Goal: Find specific page/section: Find specific page/section

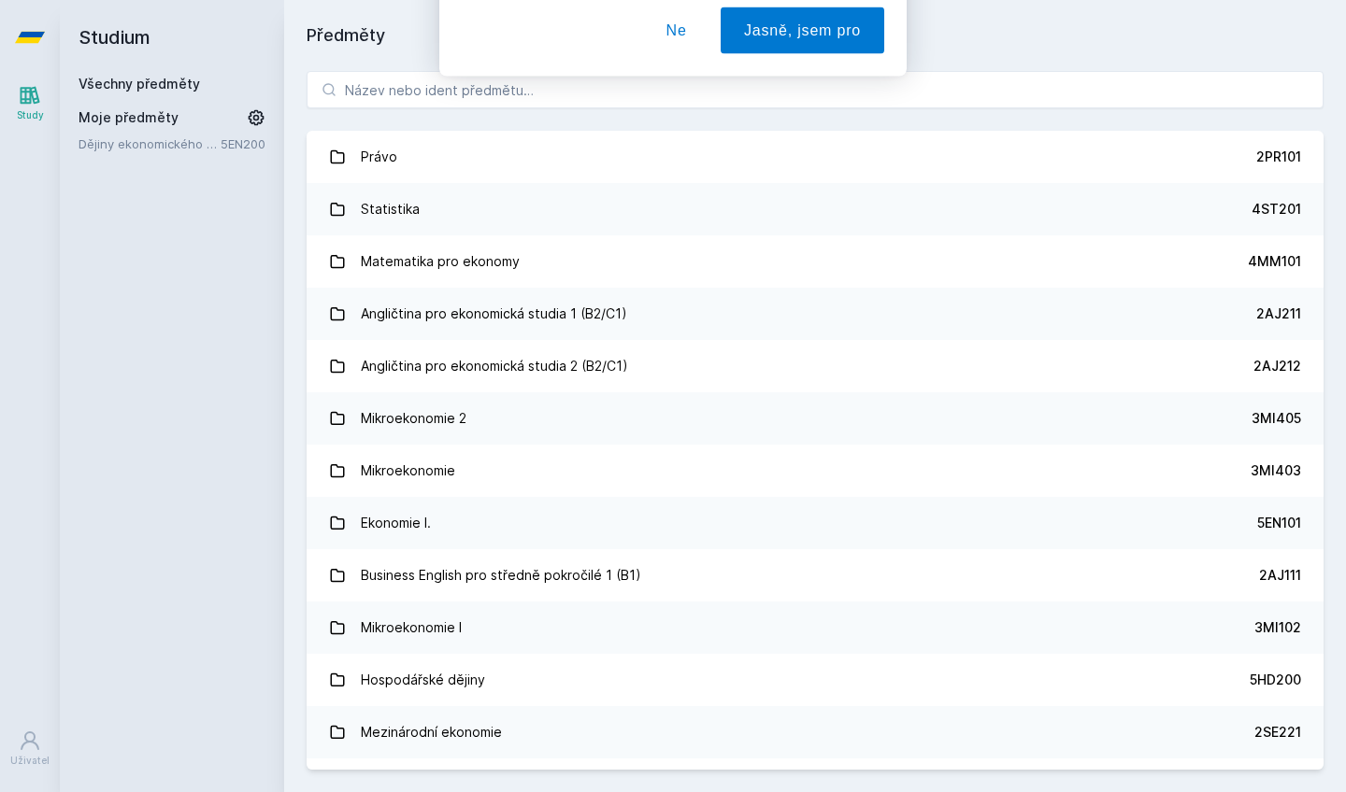
click at [668, 126] on button "Ne" at bounding box center [676, 120] width 67 height 47
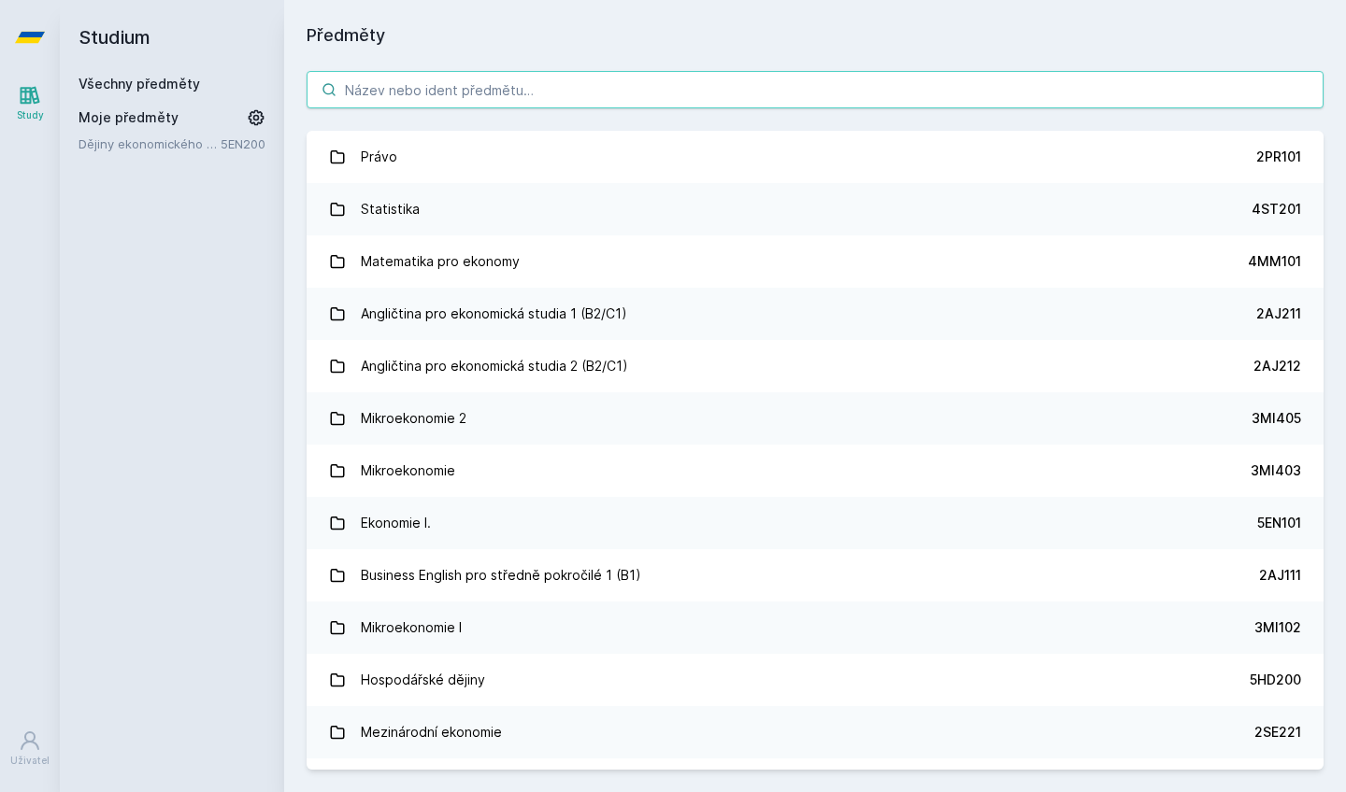
click at [486, 85] on input "search" at bounding box center [815, 89] width 1017 height 37
paste input "3SG824"
type input "3SG824"
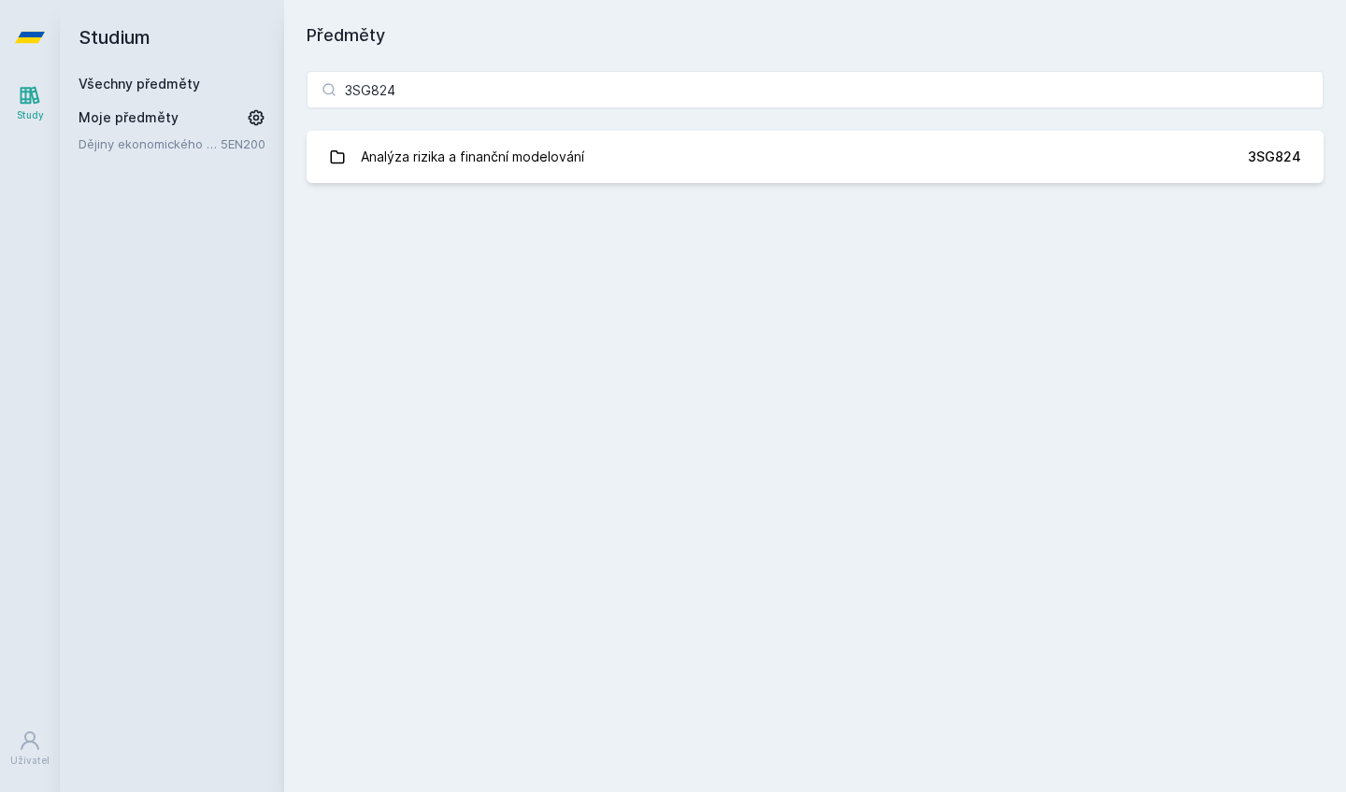
click at [546, 187] on div "3SG824 Analýza rizika a finanční modelování 3SG824 Jejda, něco se pokazilo." at bounding box center [815, 127] width 1062 height 157
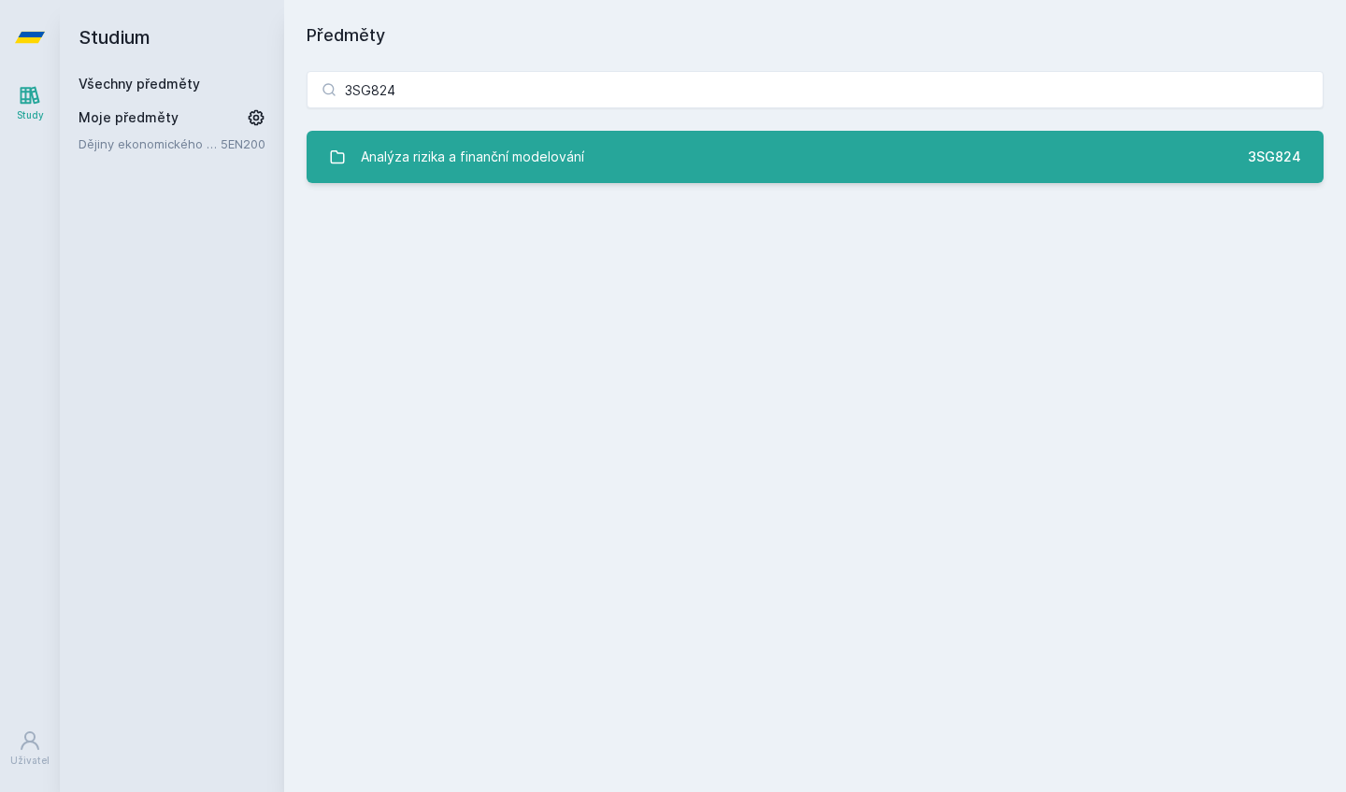
click at [546, 162] on div "Analýza rizika a finanční modelování" at bounding box center [472, 156] width 223 height 37
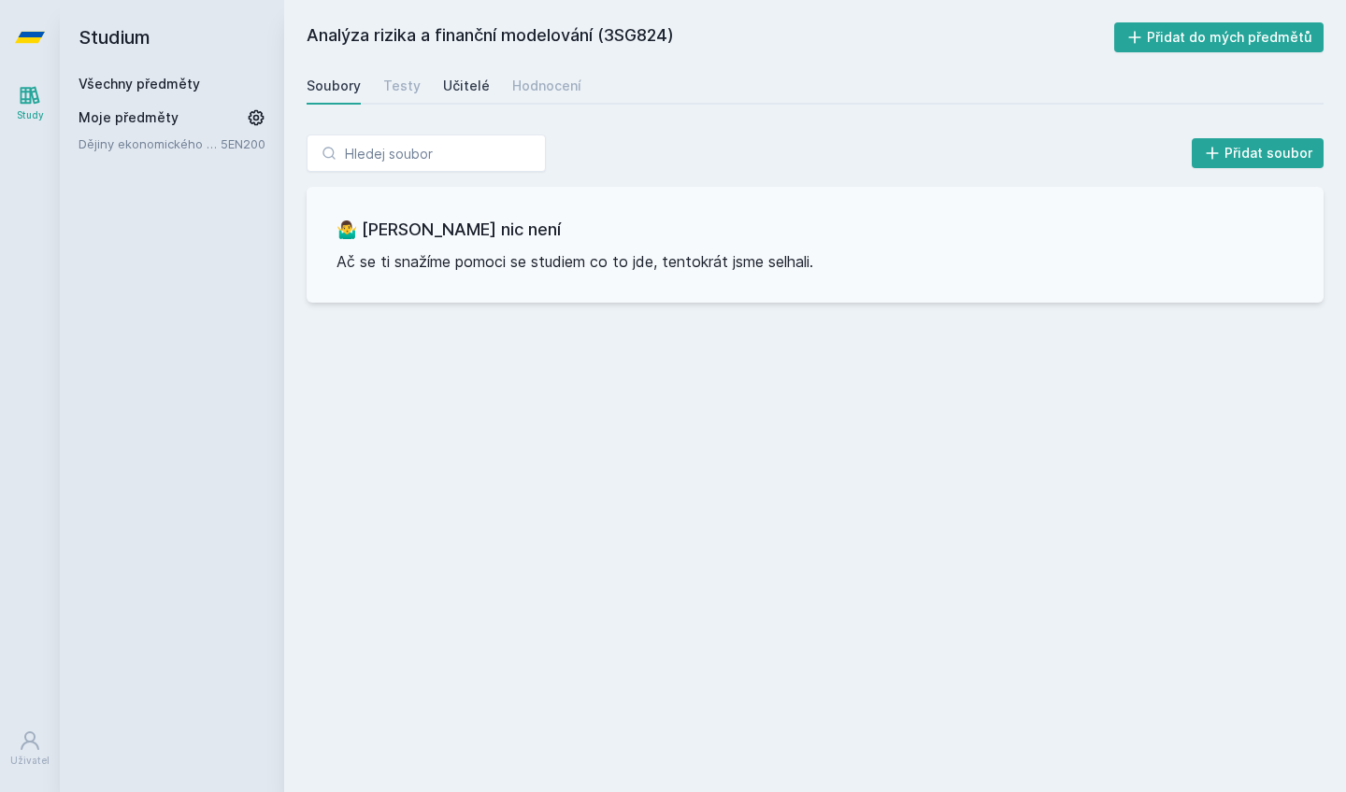
click at [467, 83] on div "Učitelé" at bounding box center [466, 86] width 47 height 19
click at [528, 86] on div "Hodnocení" at bounding box center [546, 86] width 69 height 19
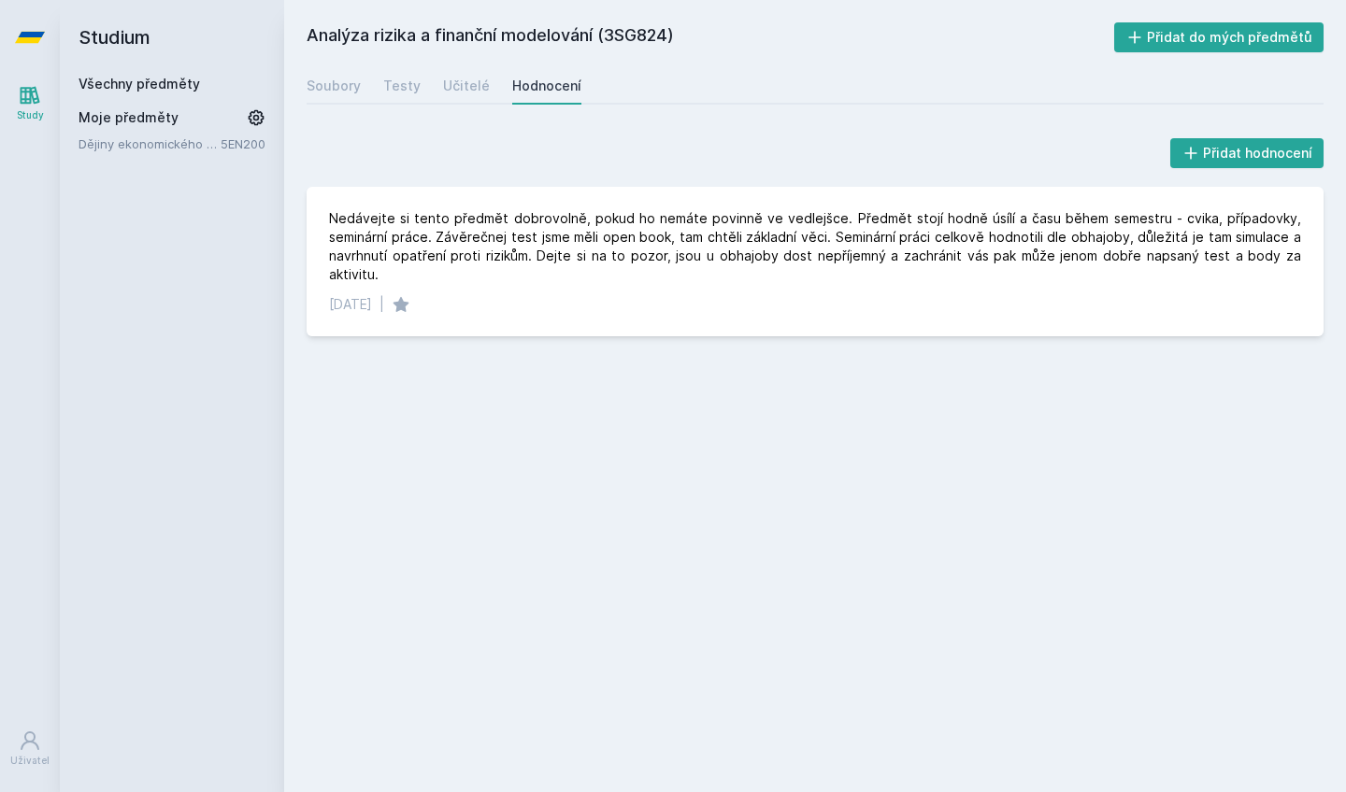
click at [121, 36] on h2 "Studium" at bounding box center [171, 37] width 187 height 75
click at [50, 36] on link at bounding box center [30, 37] width 60 height 75
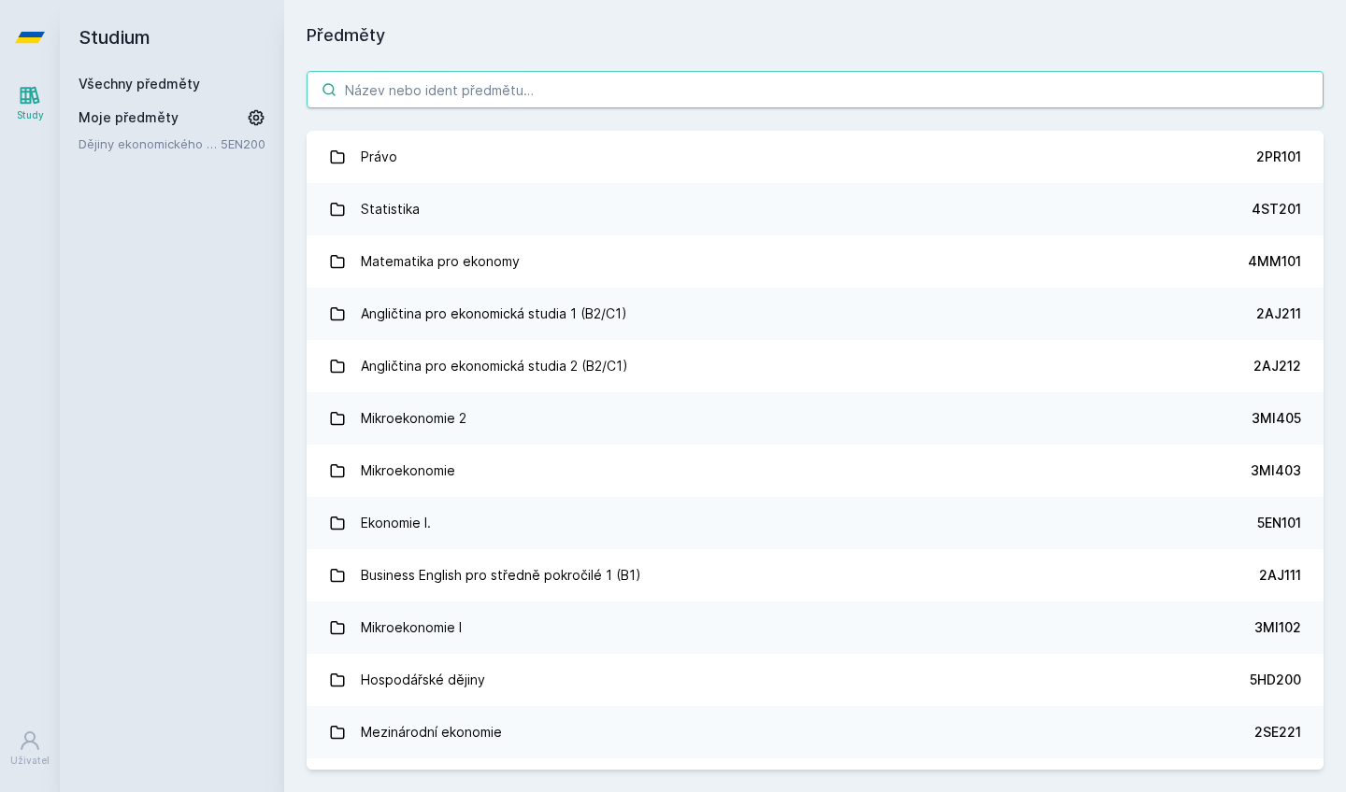
click at [456, 99] on input "search" at bounding box center [815, 89] width 1017 height 37
paste input "3PO645"
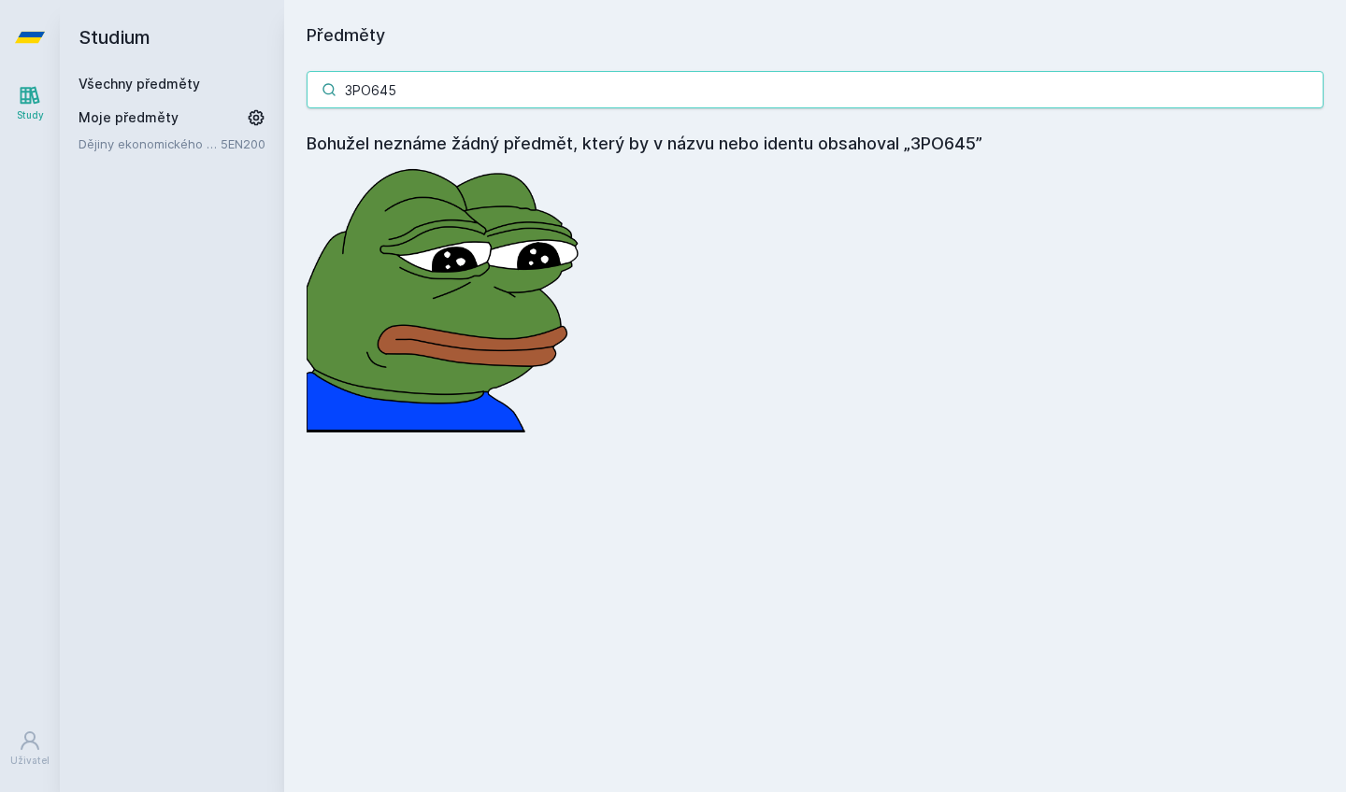
paste input "3PO645"
paste input "search"
paste input "LG421"
type input "3LG421"
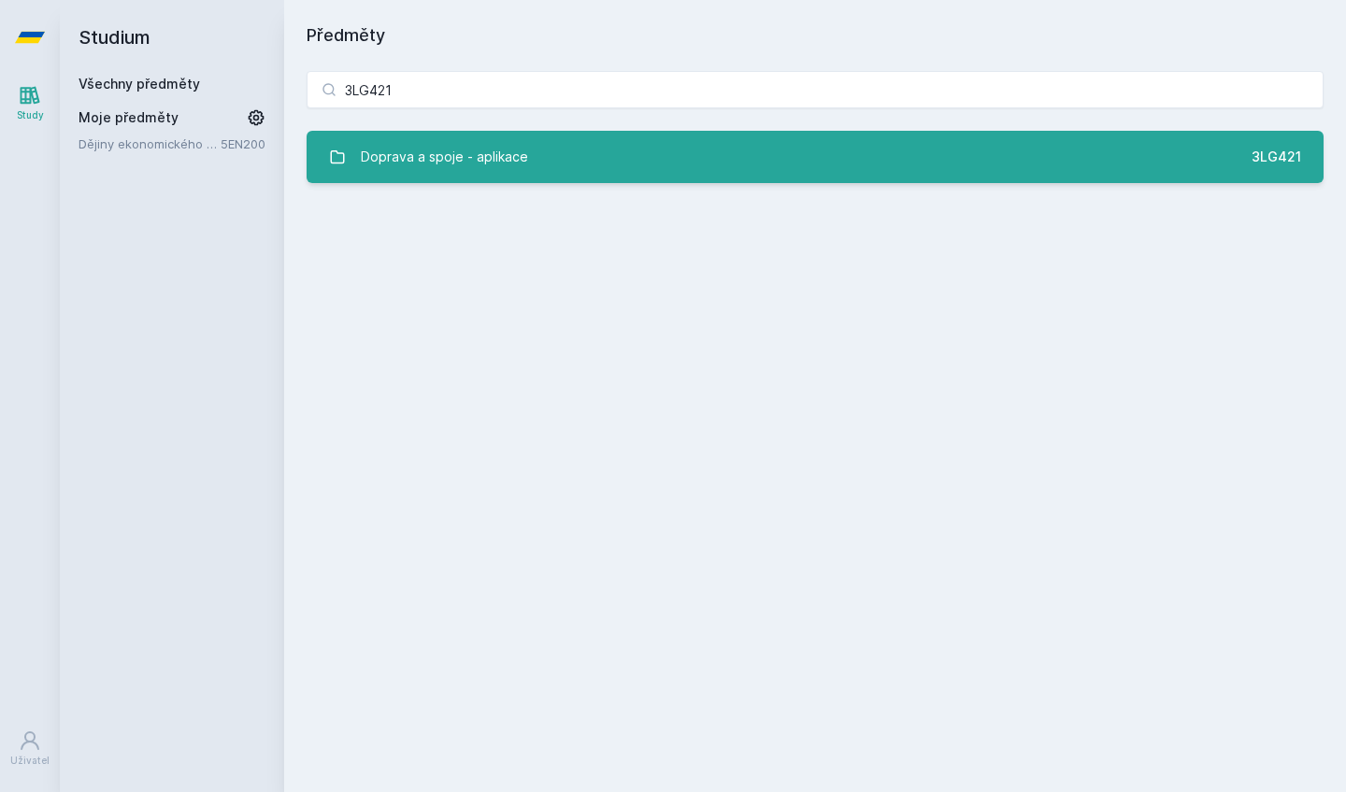
click at [509, 149] on div "Doprava a spoje - aplikace" at bounding box center [444, 156] width 167 height 37
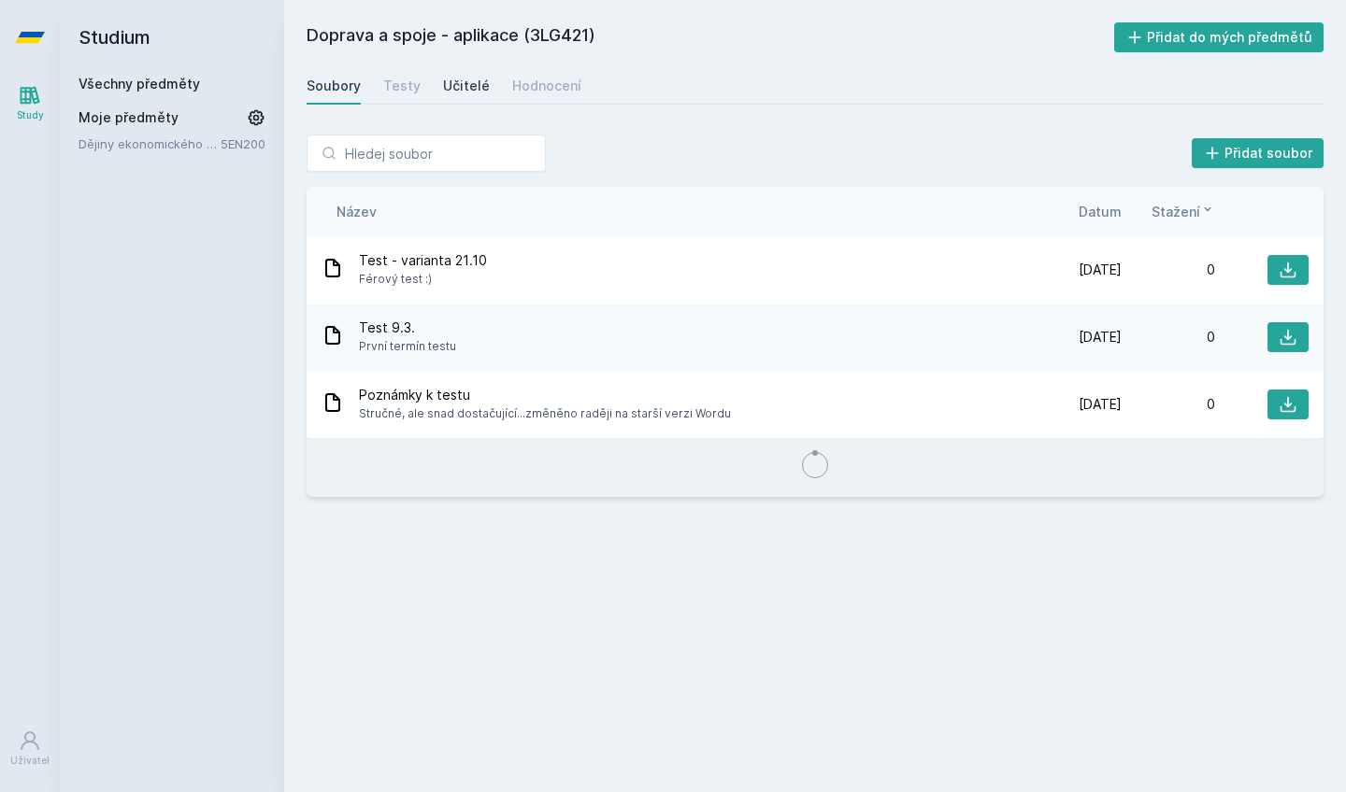
click at [469, 88] on div "Učitelé" at bounding box center [466, 86] width 47 height 19
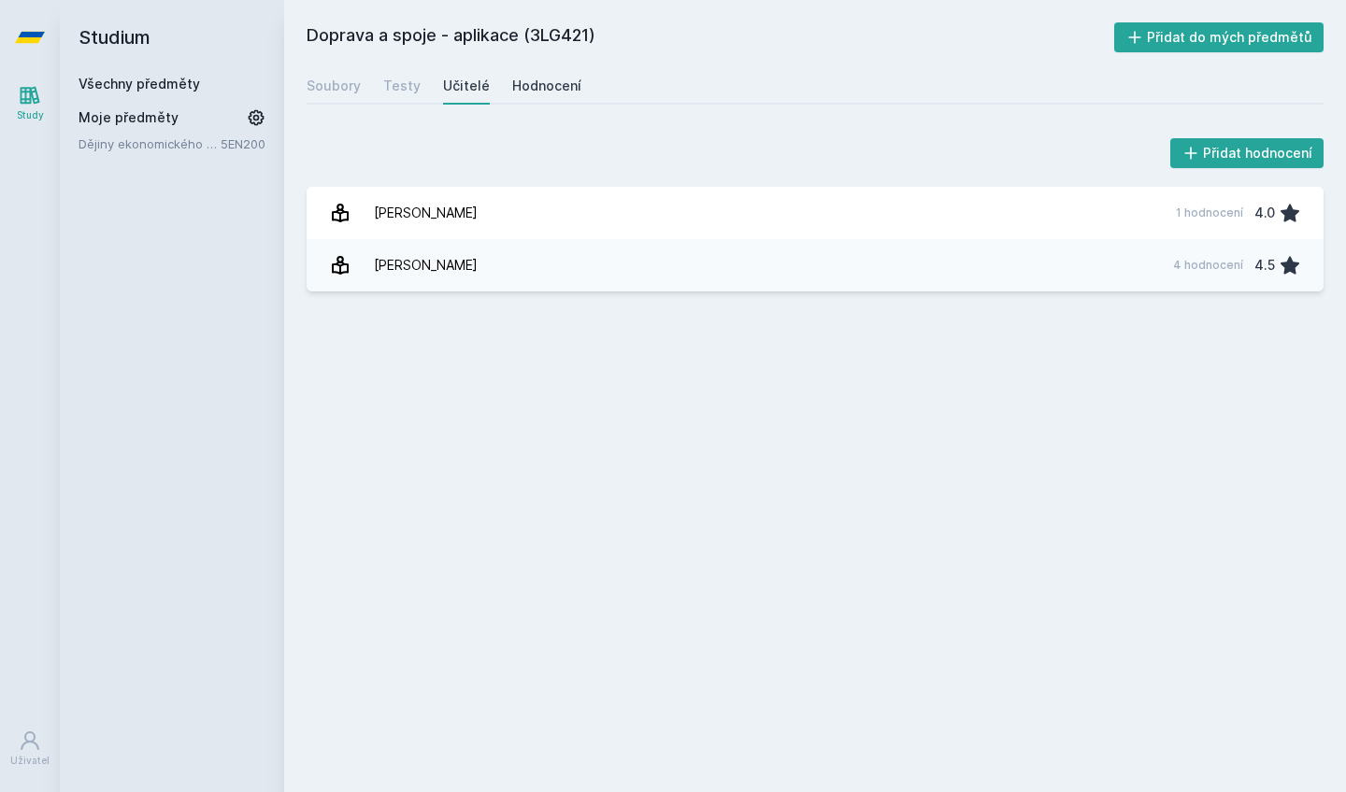
click at [540, 92] on div "Hodnocení" at bounding box center [546, 86] width 69 height 19
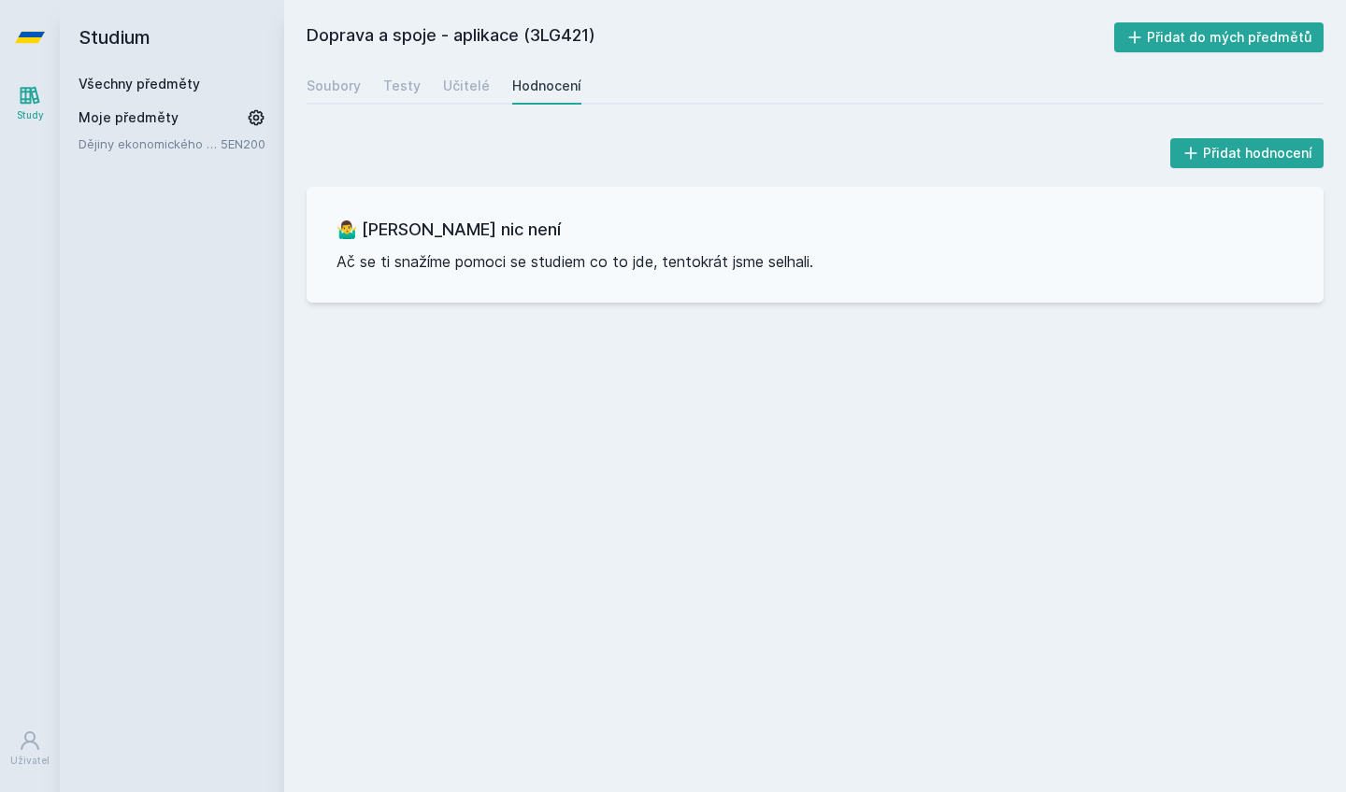
drag, startPoint x: 29, startPoint y: 37, endPoint x: 67, endPoint y: 39, distance: 38.4
click at [29, 37] on icon at bounding box center [30, 37] width 30 height 11
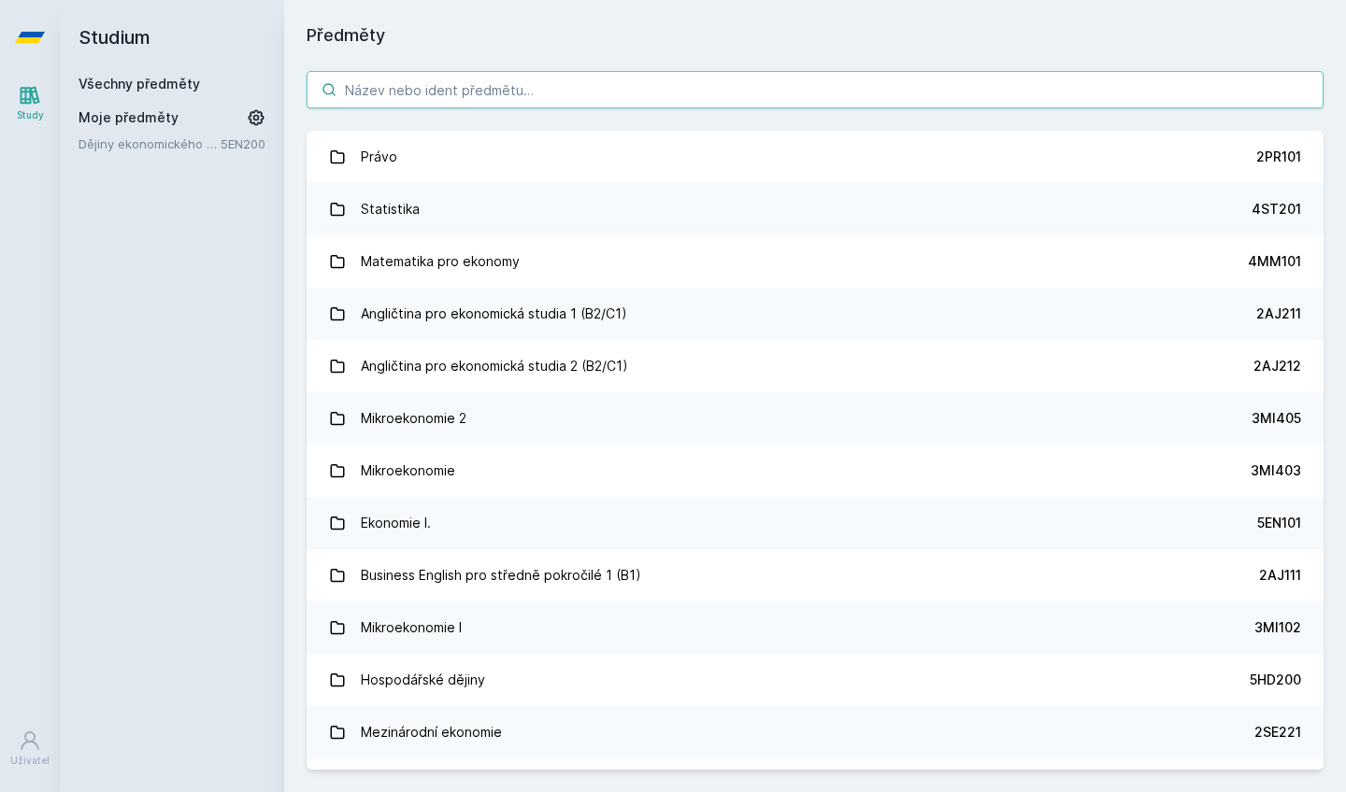
click at [413, 93] on input "search" at bounding box center [815, 89] width 1017 height 37
paste input "3SG826"
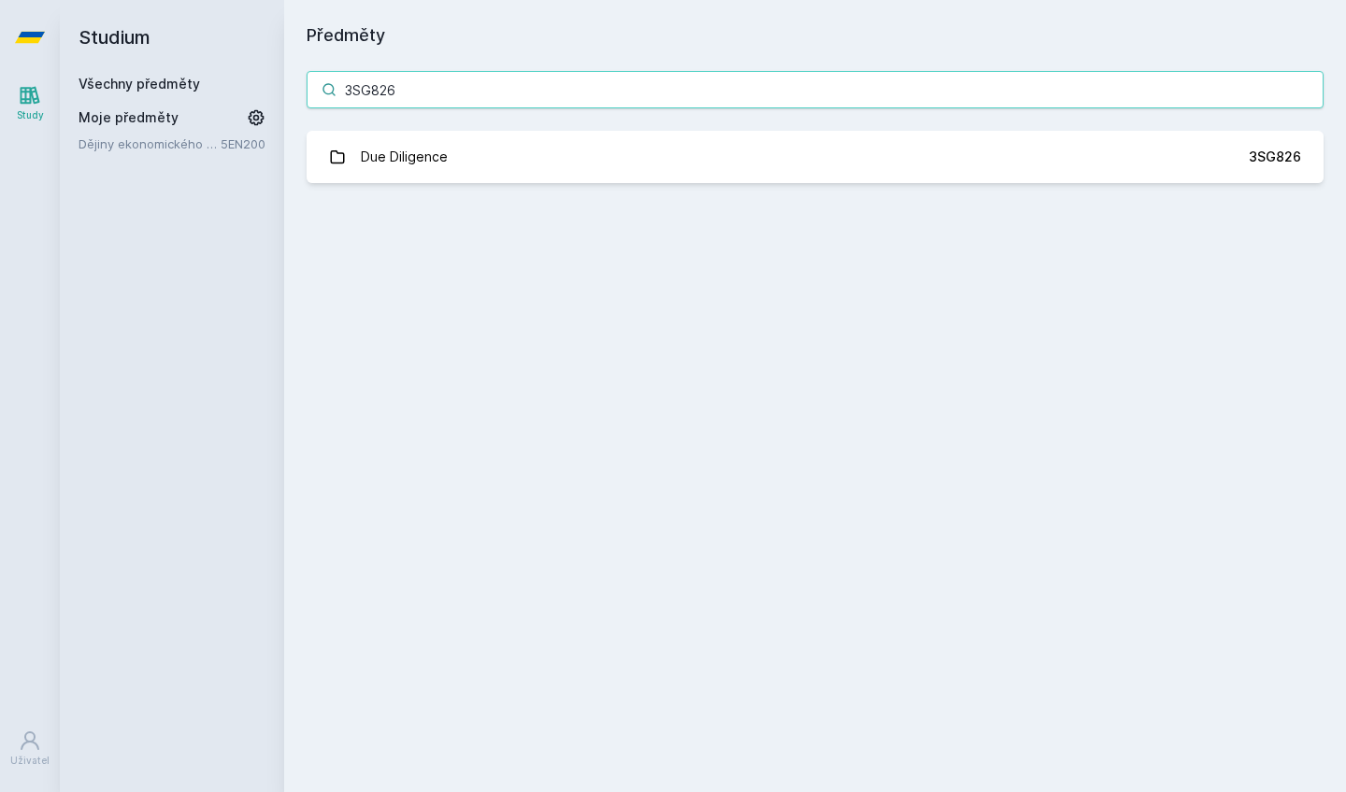
type input "3SG826"
click at [455, 129] on div "3SG826 Due Diligence 3SG826 Jejda, něco se pokazilo." at bounding box center [815, 127] width 1062 height 157
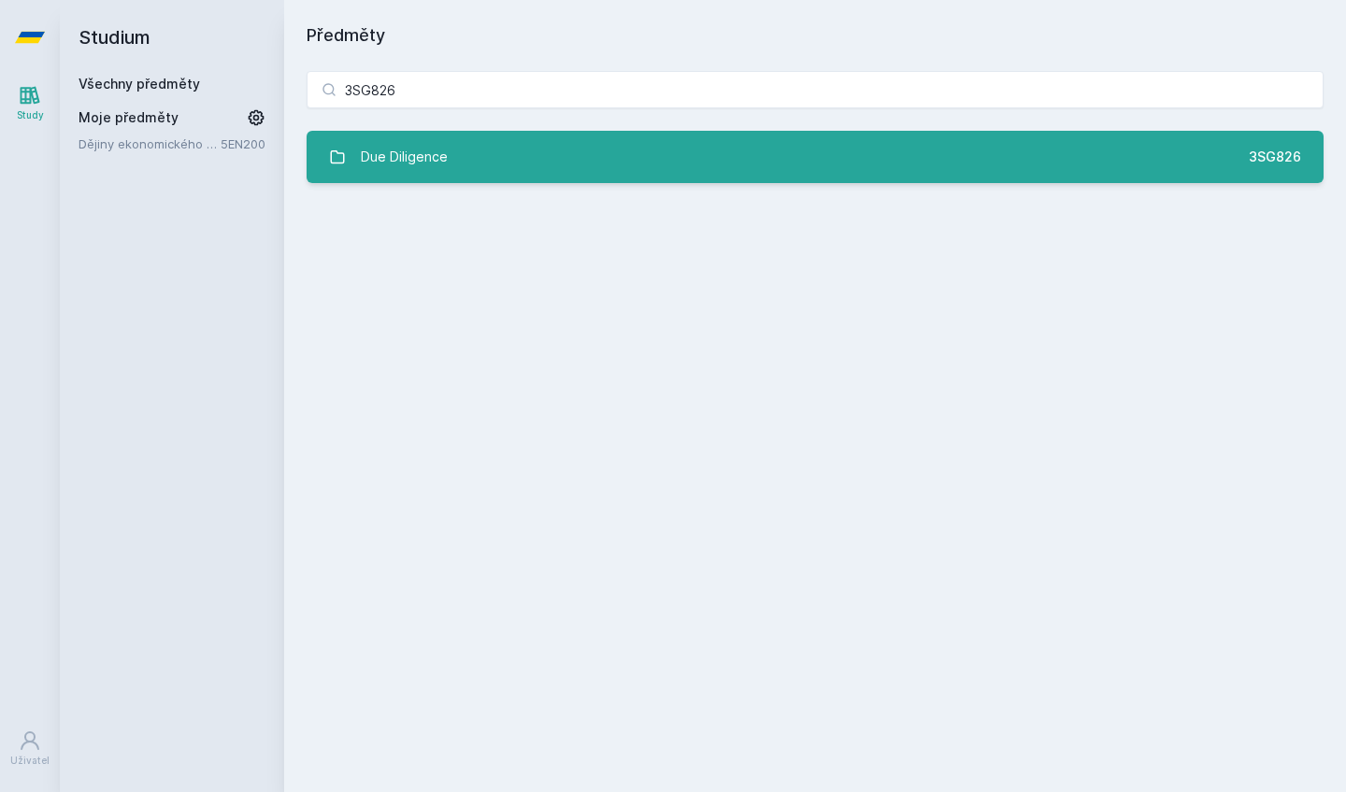
click at [455, 137] on link "Due Diligence 3SG826" at bounding box center [815, 157] width 1017 height 52
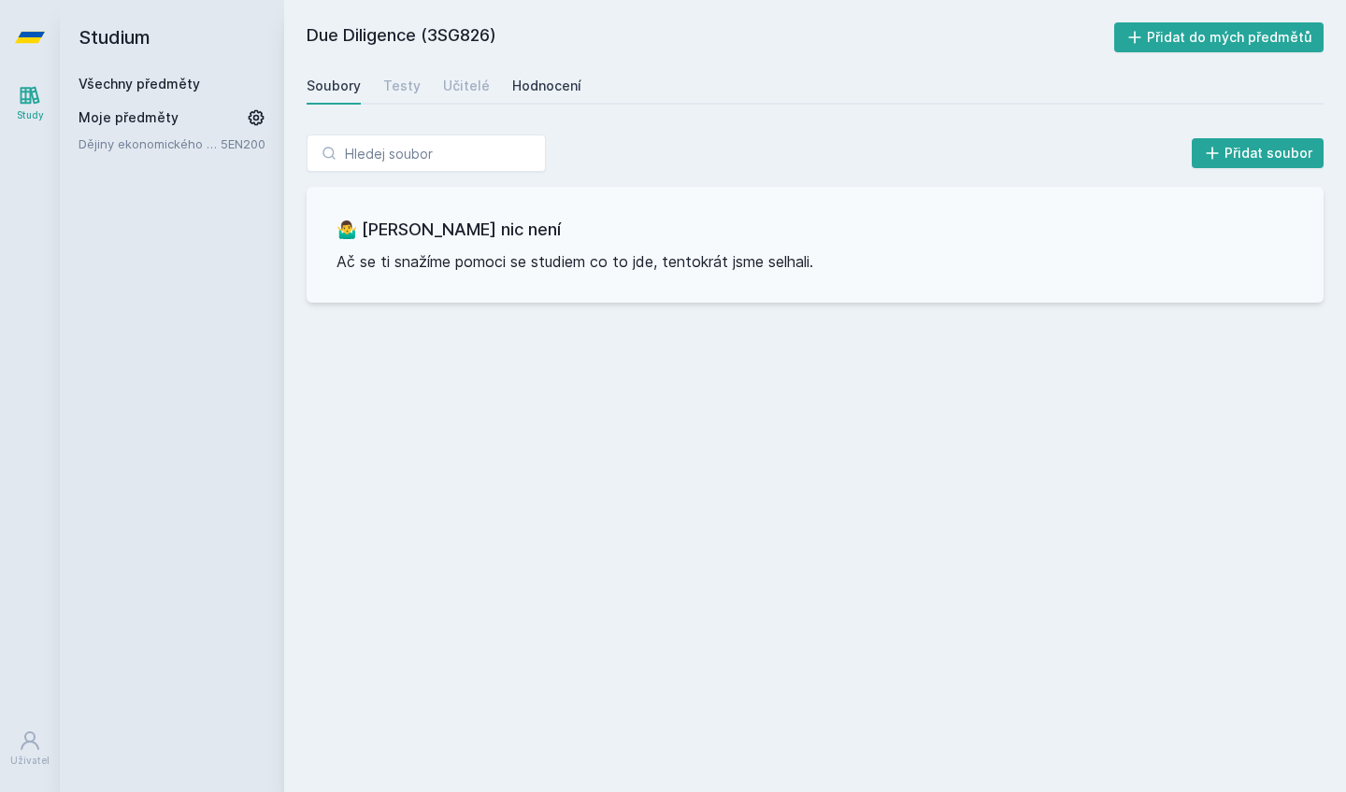
click at [533, 85] on div "Hodnocení" at bounding box center [546, 86] width 69 height 19
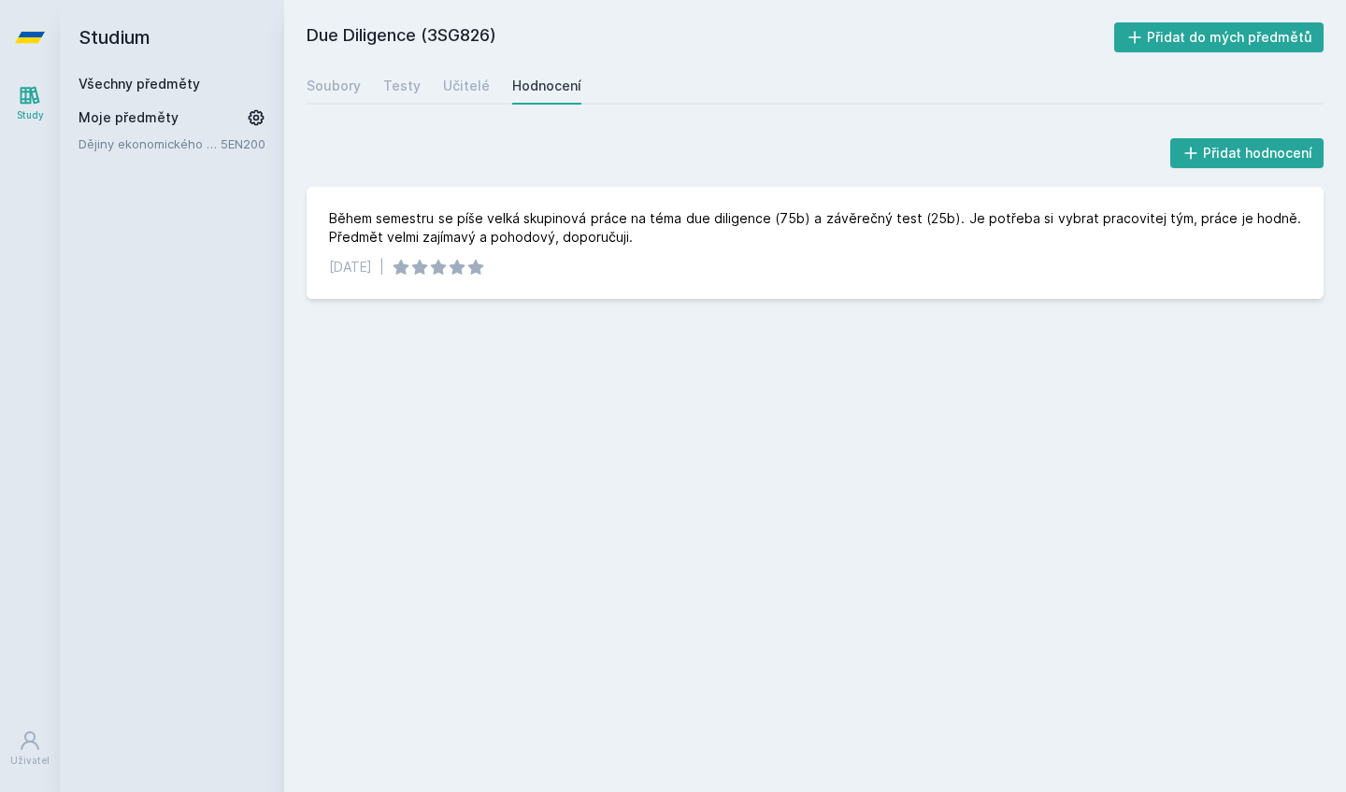
click at [21, 44] on icon at bounding box center [30, 37] width 30 height 75
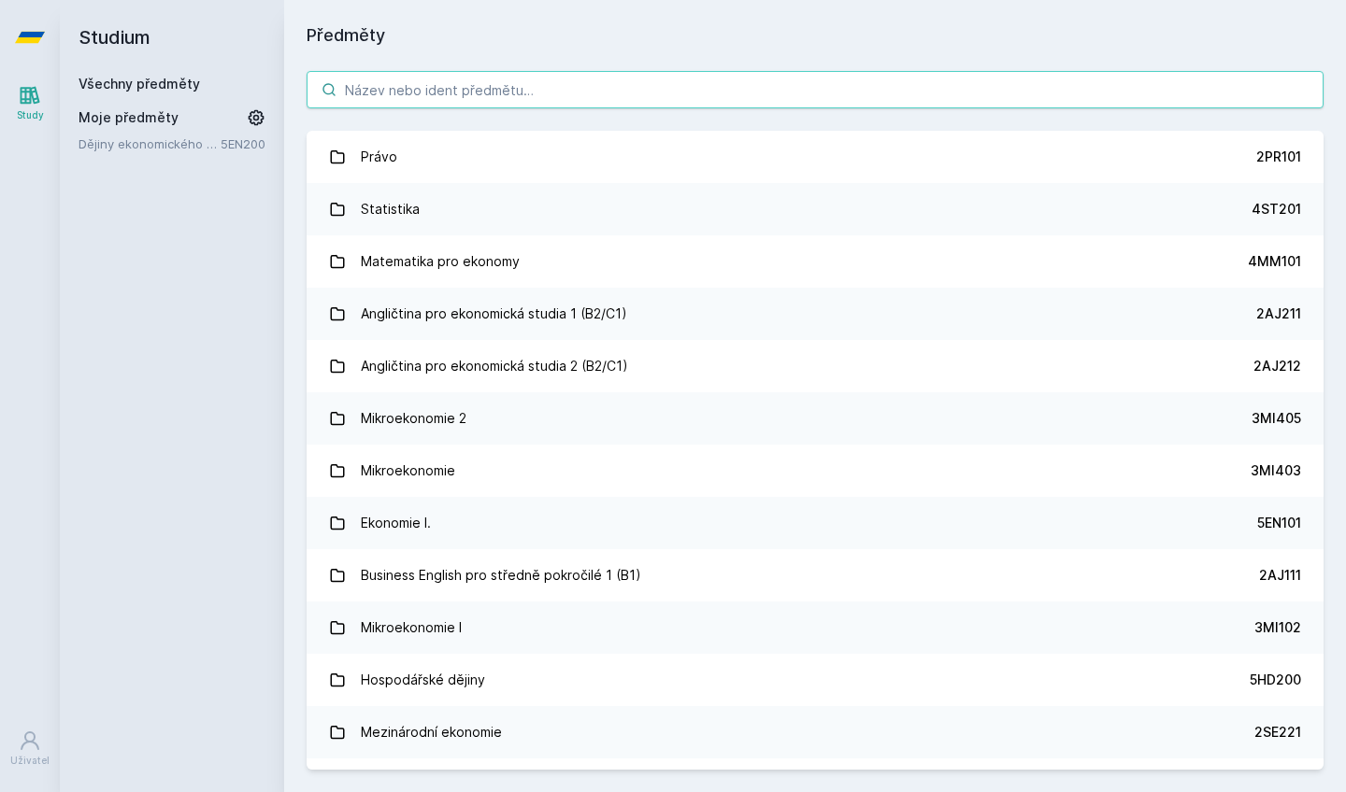
click at [368, 97] on input "search" at bounding box center [815, 89] width 1017 height 37
paste input "33F426"
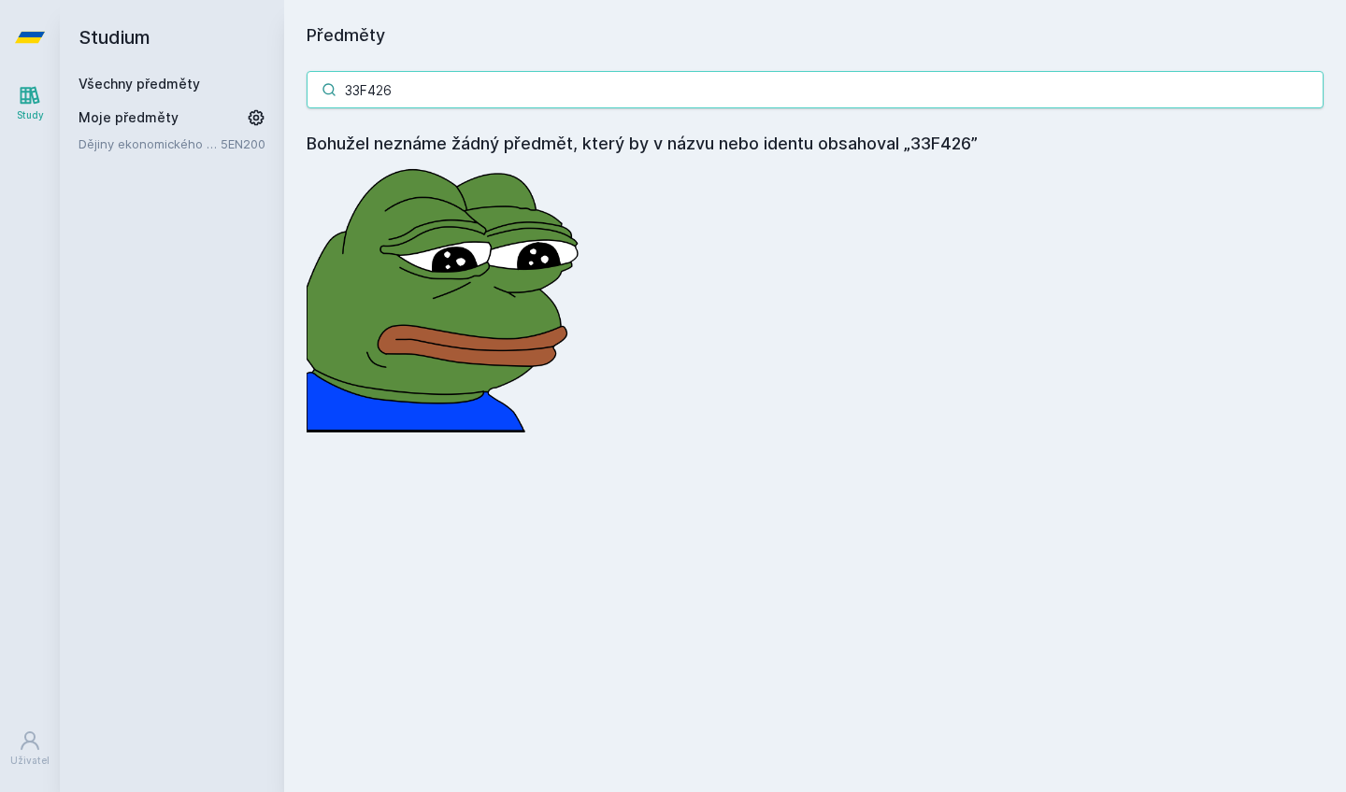
paste input "LG623"
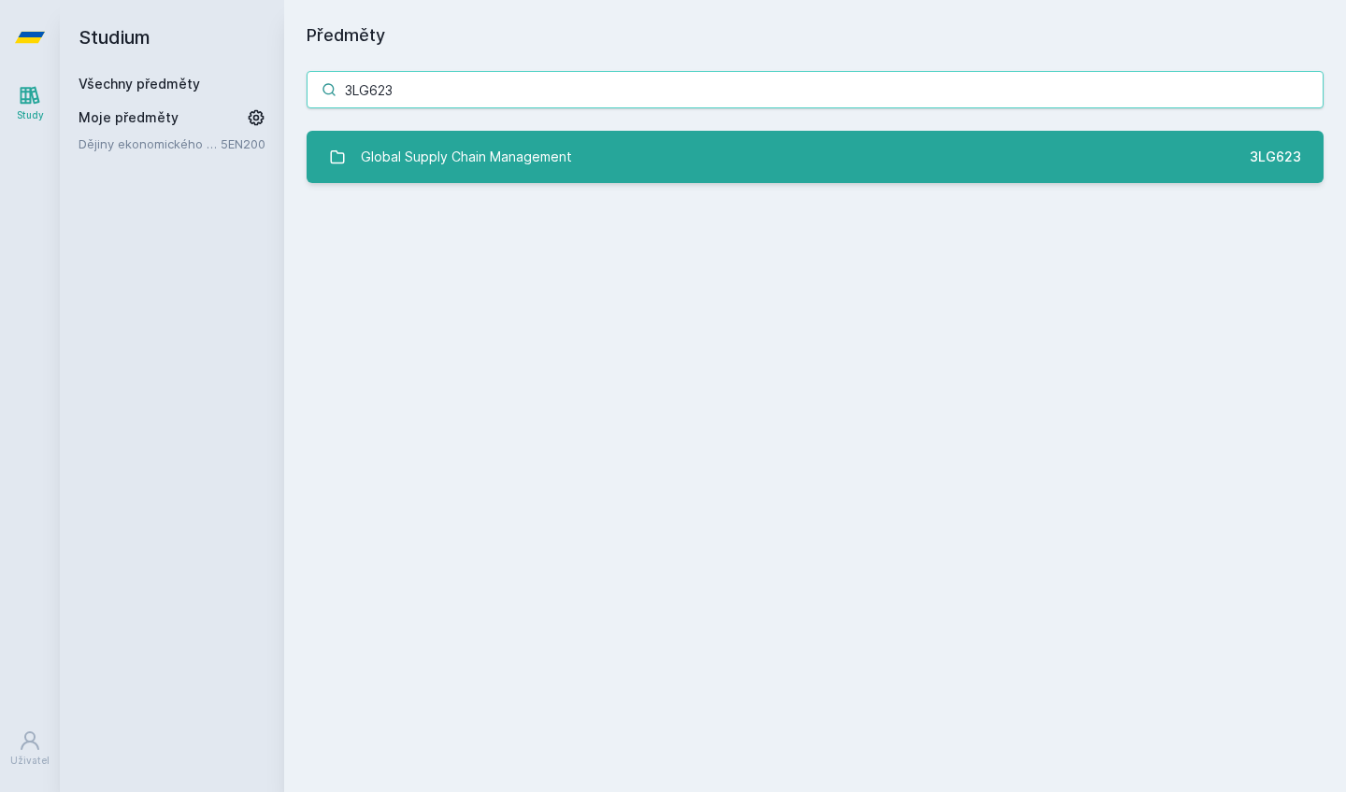
type input "3LG623"
click at [559, 177] on link "Global Supply Chain Management 3LG623" at bounding box center [815, 157] width 1017 height 52
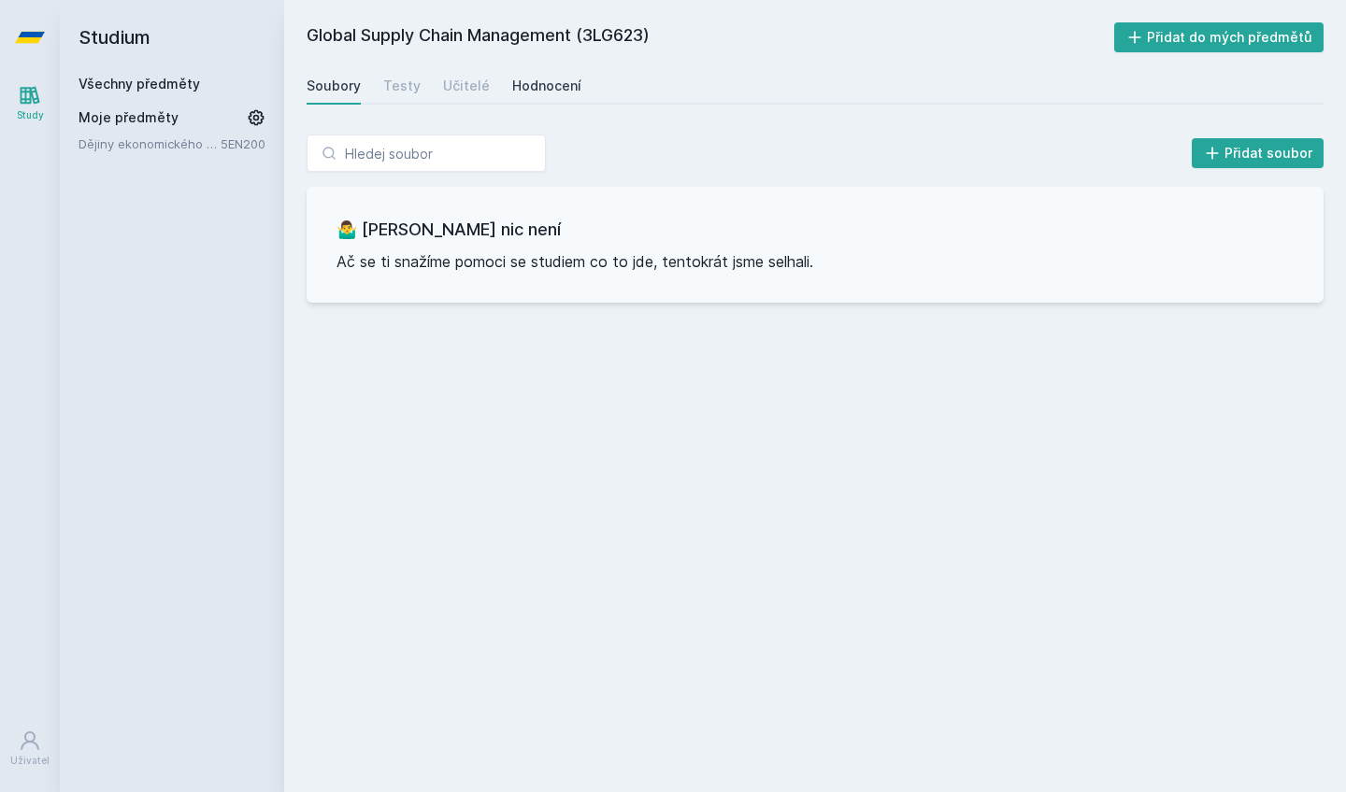
click at [556, 85] on div "Hodnocení" at bounding box center [546, 86] width 69 height 19
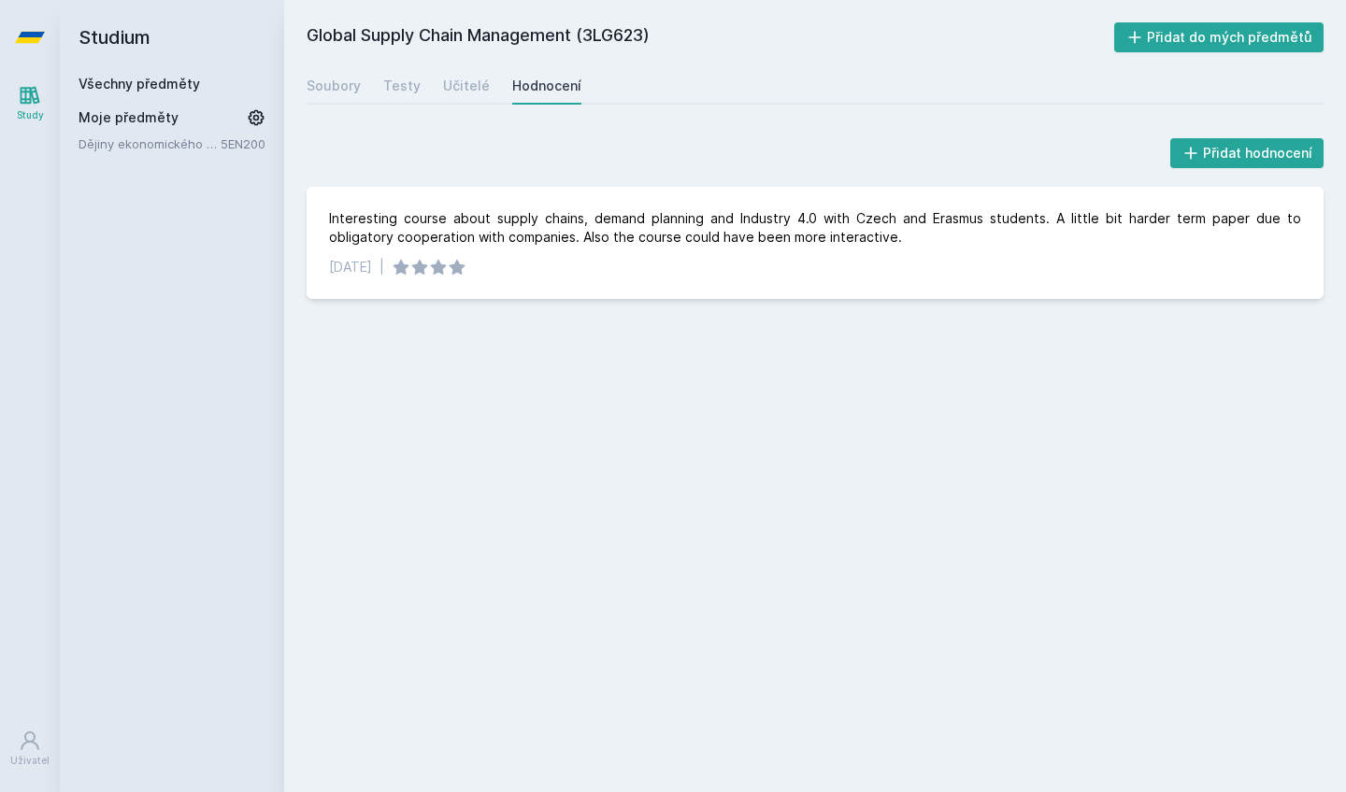
click at [21, 45] on icon at bounding box center [30, 37] width 30 height 75
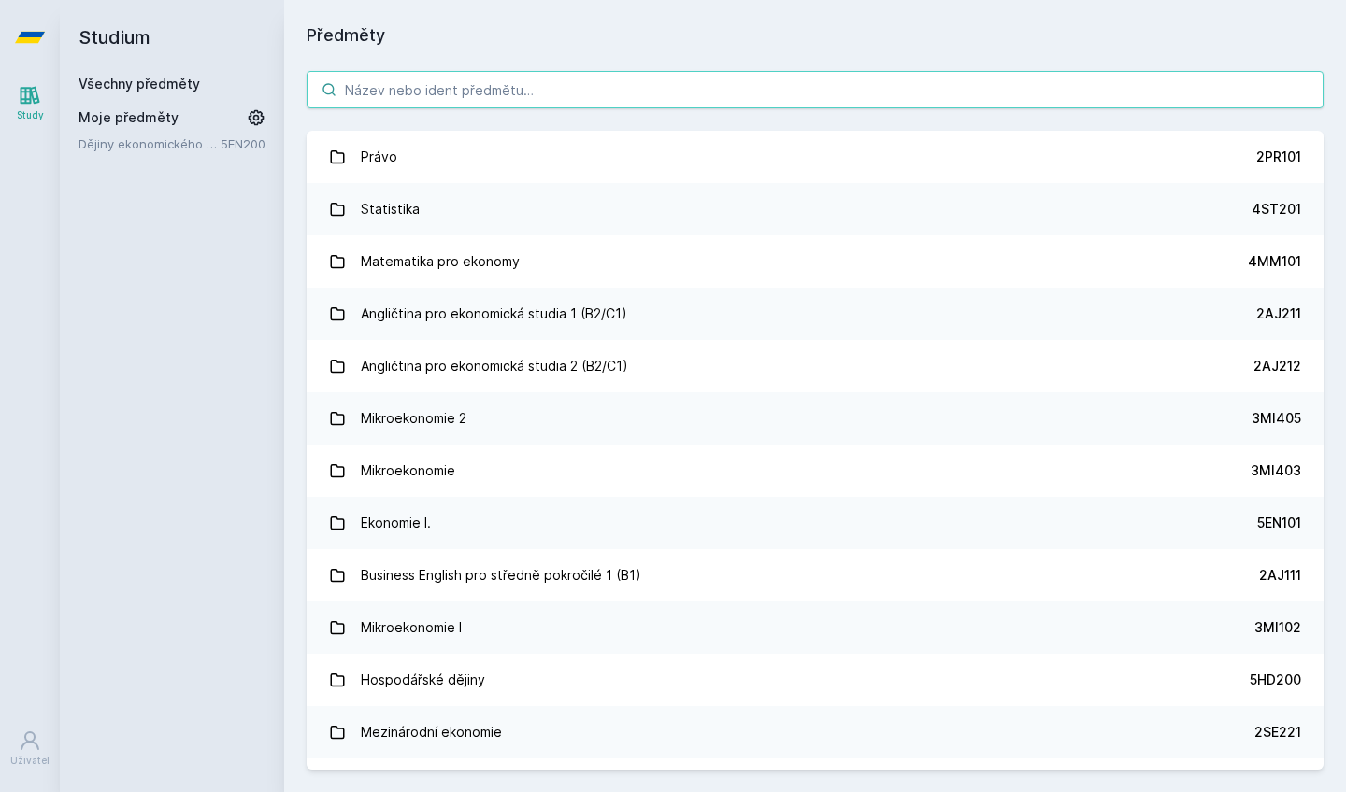
click at [435, 91] on input "search" at bounding box center [815, 89] width 1017 height 37
paste input "3LG528"
type input "3LG528"
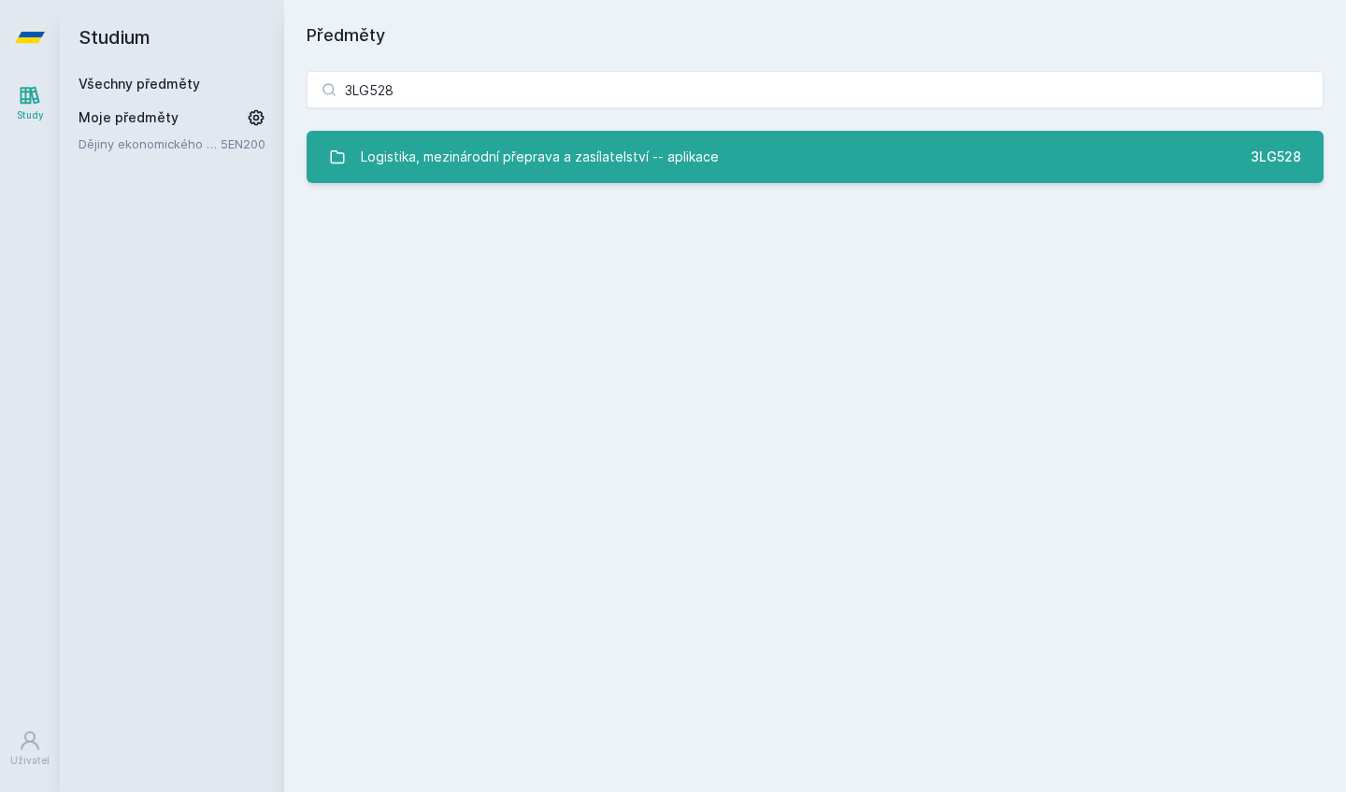
click at [506, 159] on div "Logistika, mezinárodní přeprava a zasílatelství -- aplikace" at bounding box center [540, 156] width 358 height 37
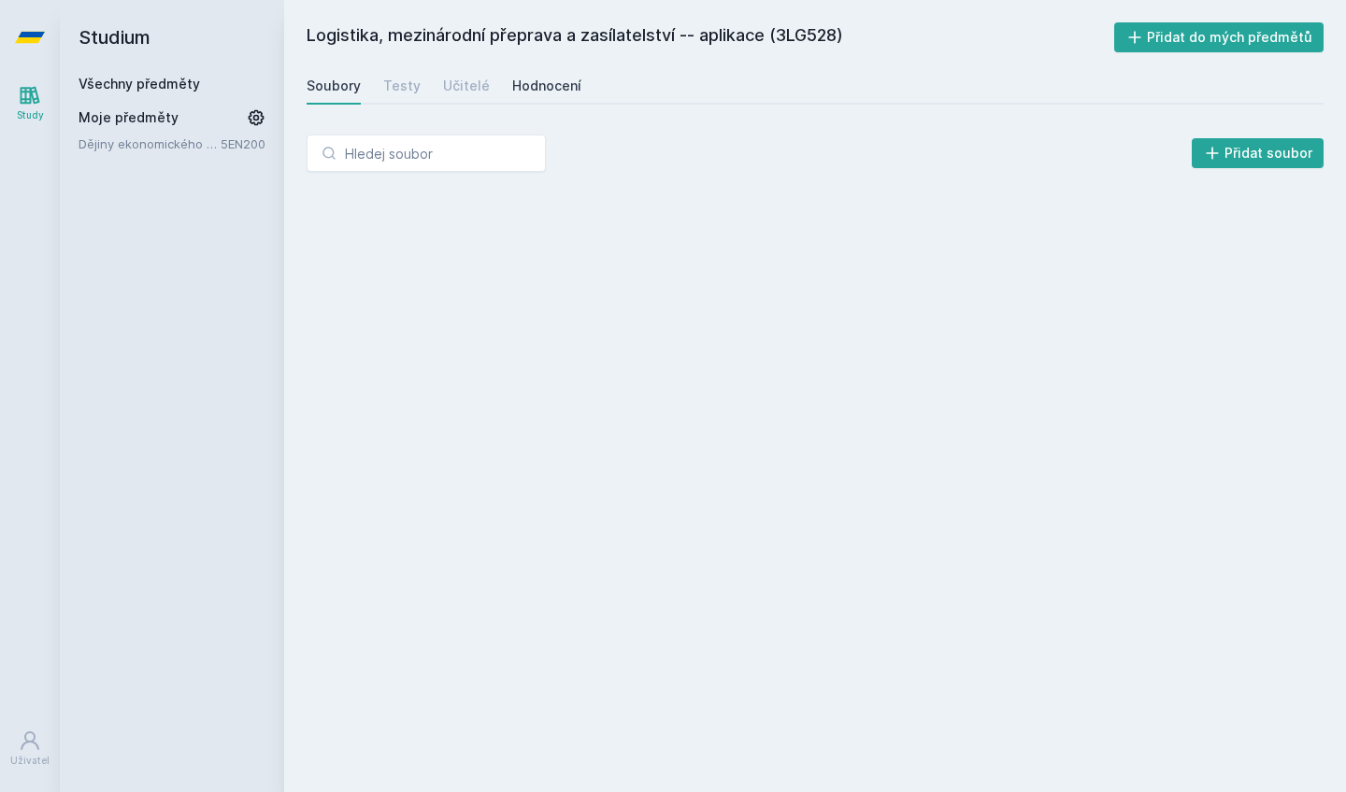
click at [556, 78] on div "Hodnocení" at bounding box center [546, 86] width 69 height 19
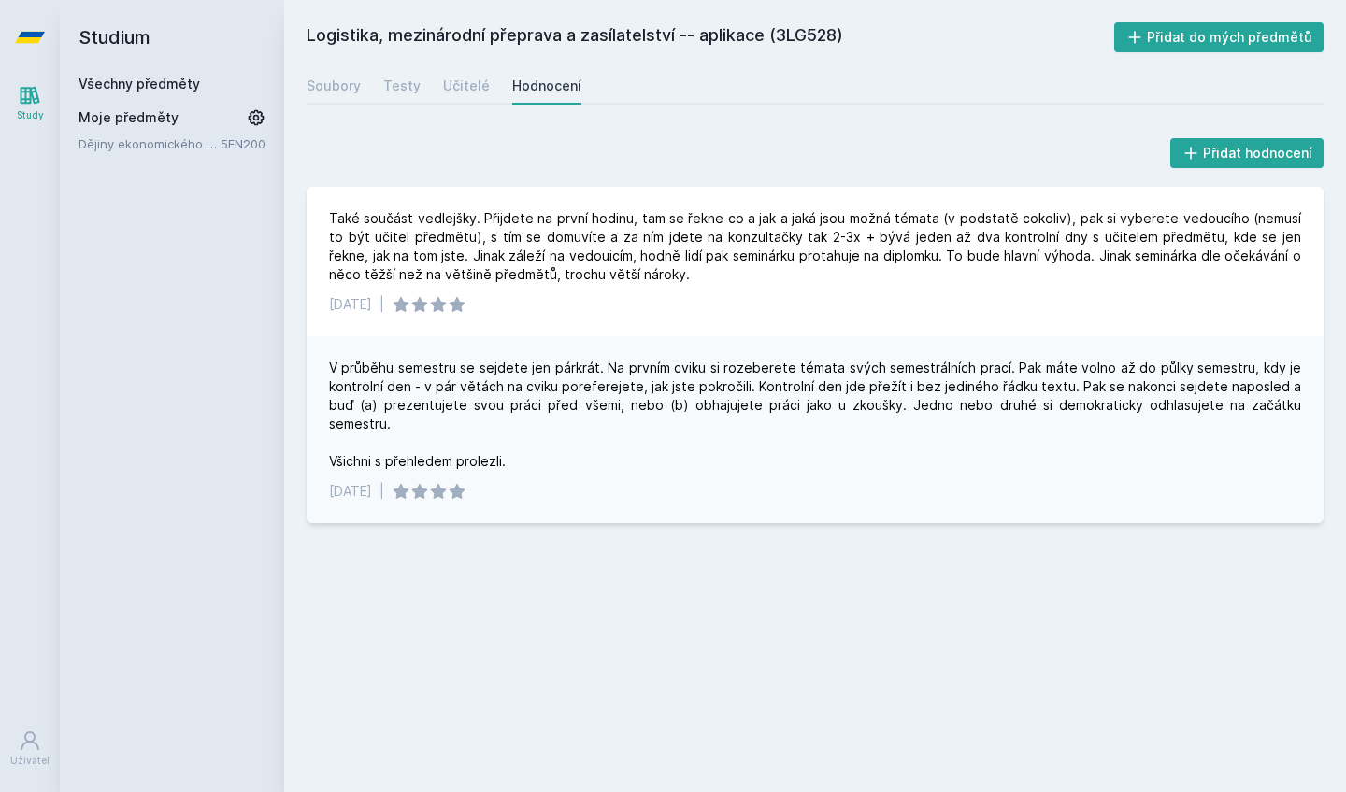
click at [21, 43] on icon at bounding box center [30, 37] width 30 height 11
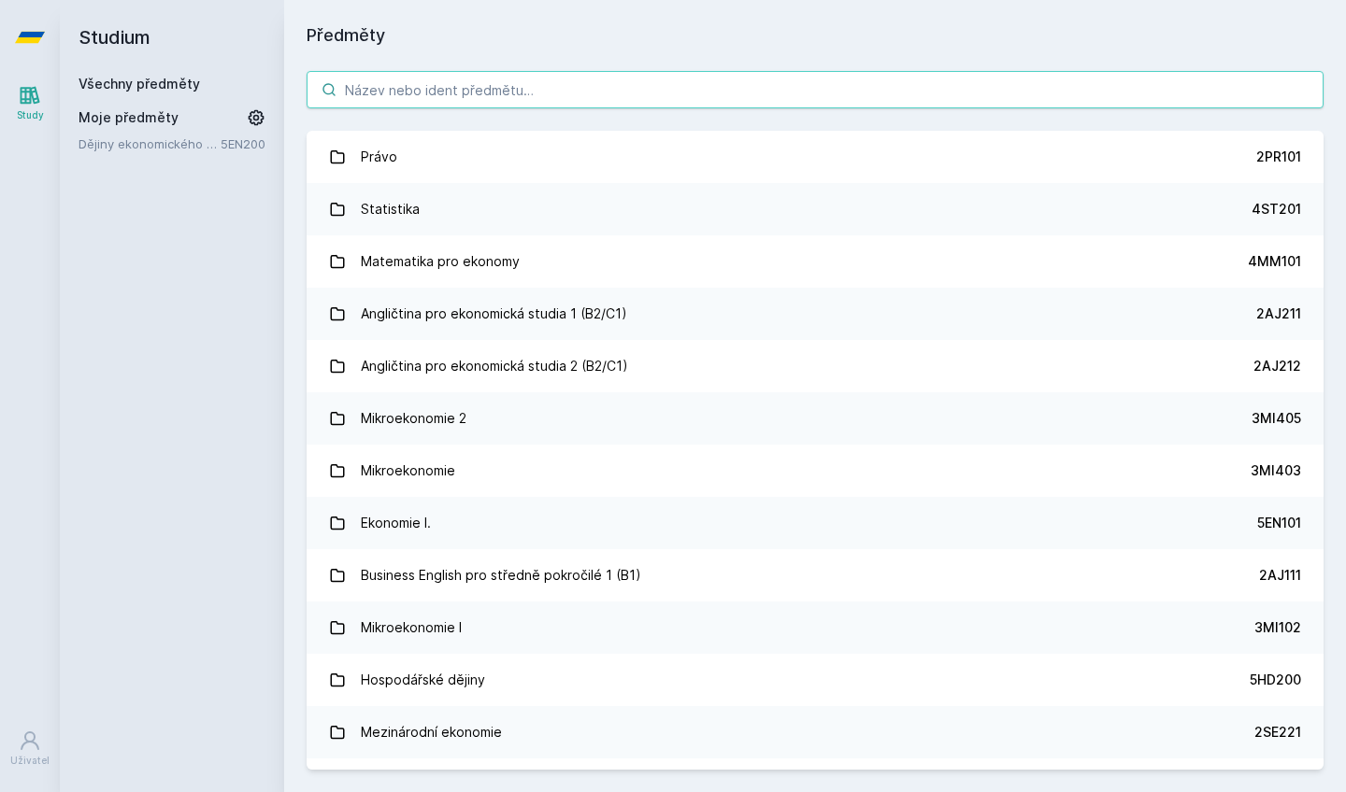
click at [461, 84] on input "search" at bounding box center [815, 89] width 1017 height 37
paste input "3PA542"
type input "3PA542"
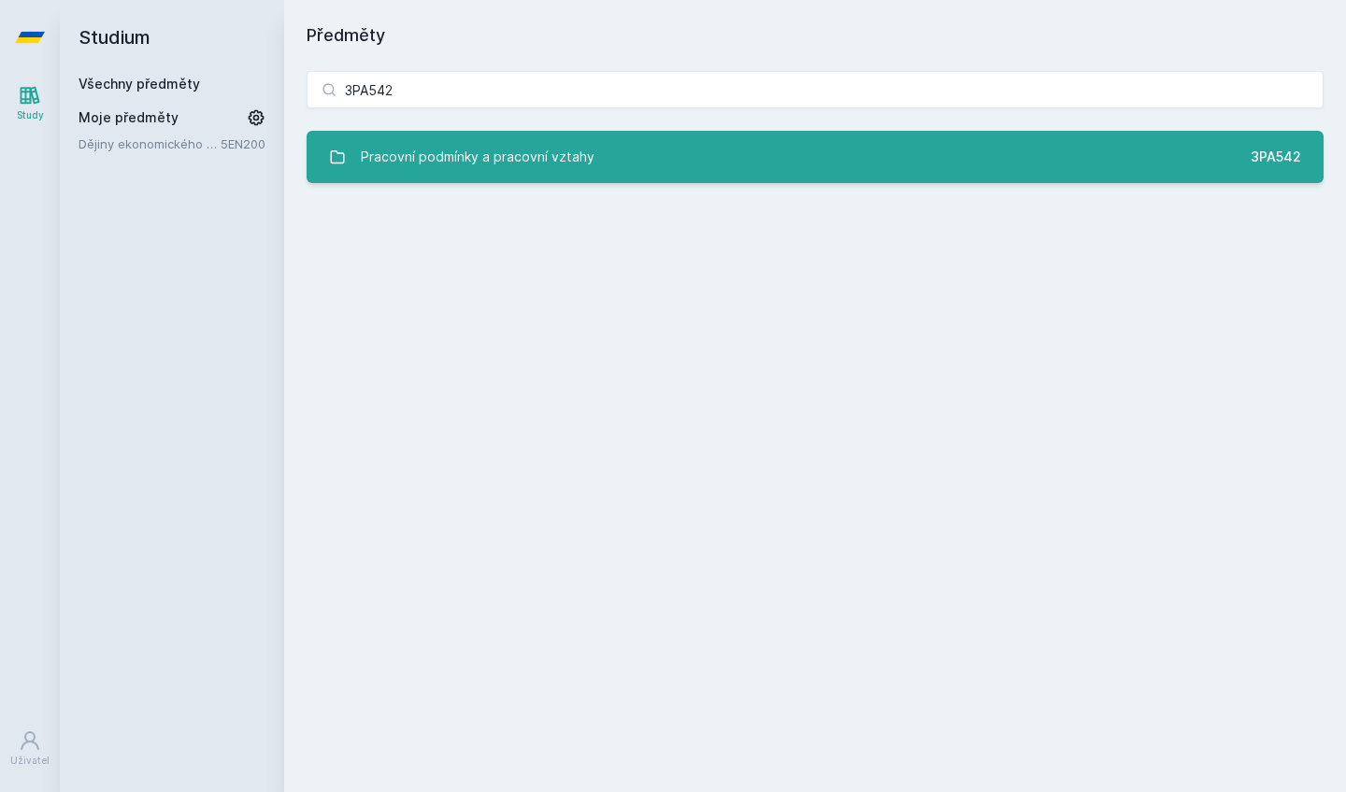
click at [564, 156] on div "Pracovní podmínky a pracovní vztahy" at bounding box center [478, 156] width 234 height 37
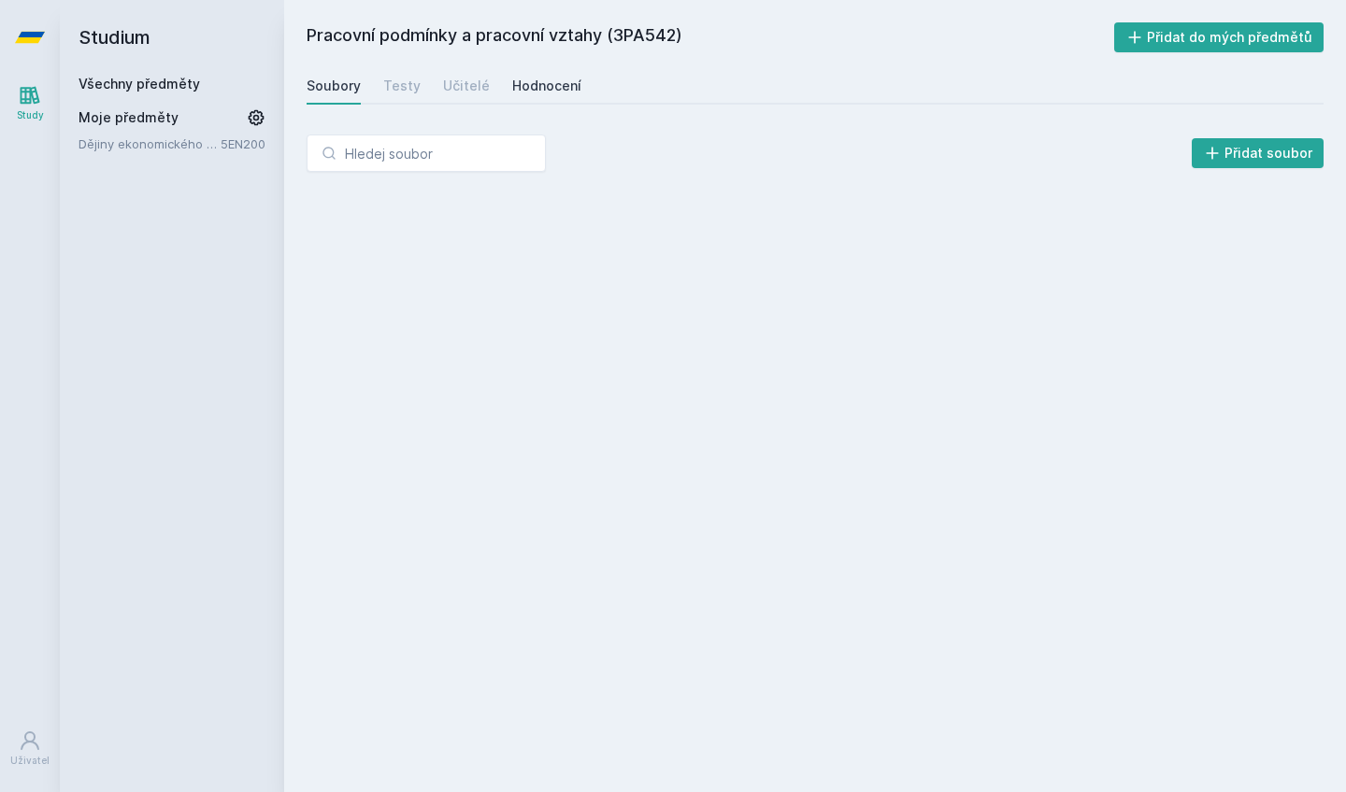
click at [554, 93] on div "Hodnocení" at bounding box center [546, 86] width 69 height 19
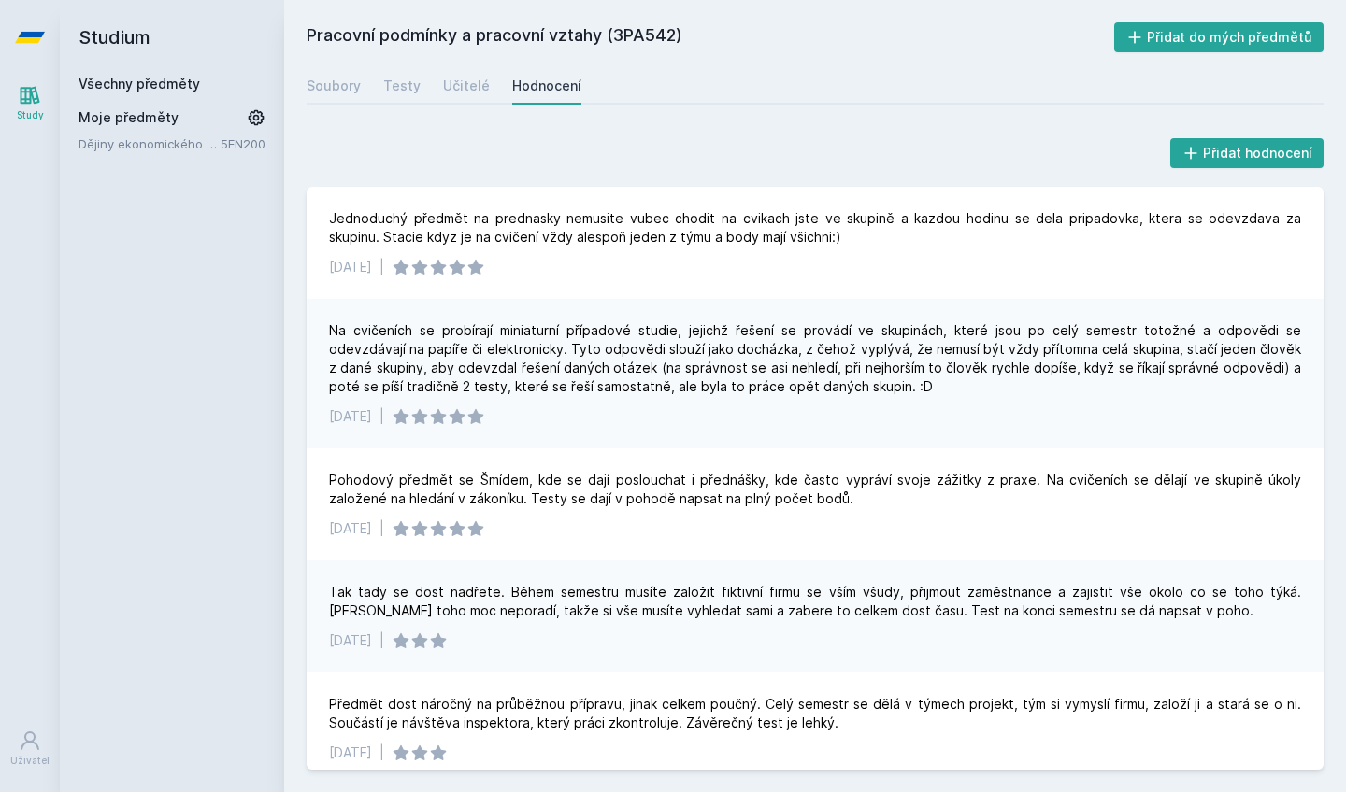
click at [36, 39] on icon at bounding box center [30, 37] width 30 height 11
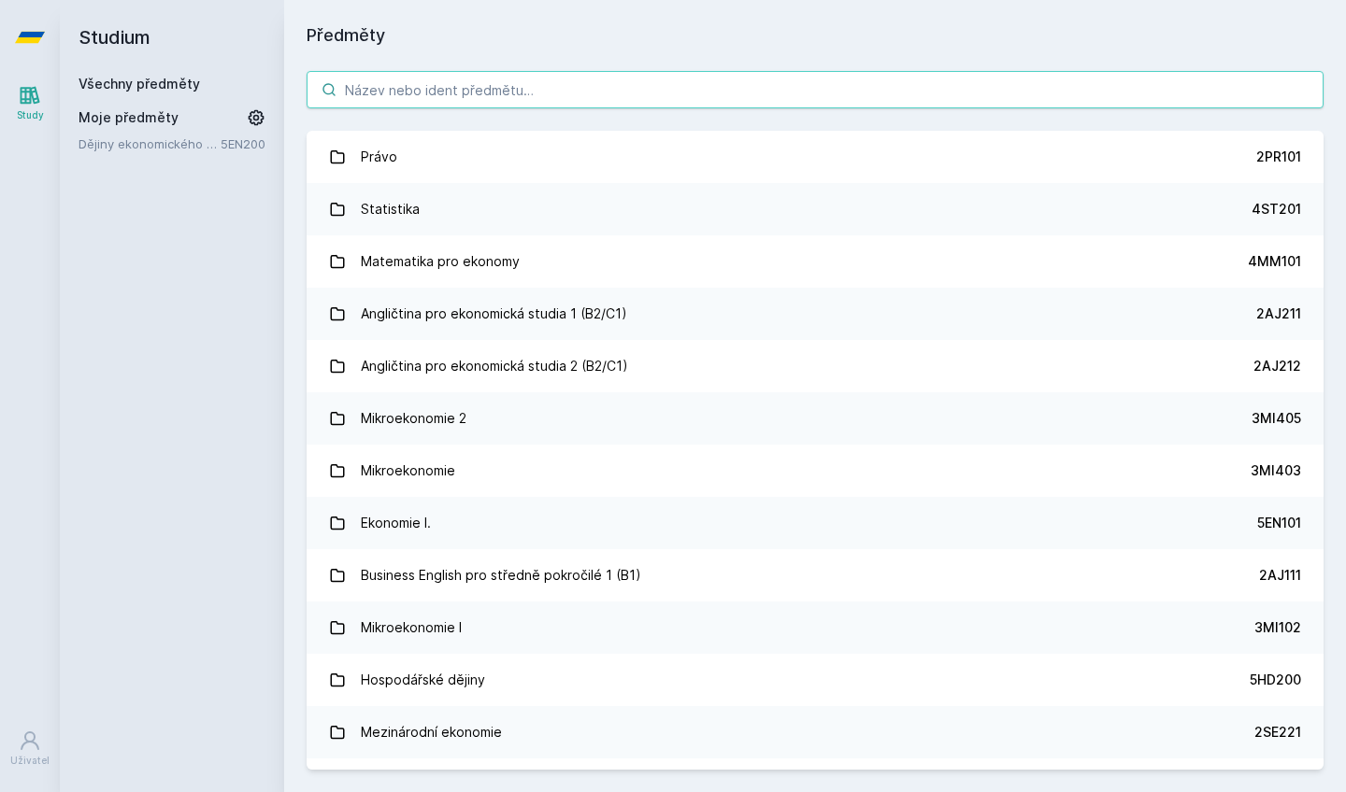
click at [553, 92] on input "search" at bounding box center [815, 89] width 1017 height 37
paste input "3PE676"
type input "3PE676"
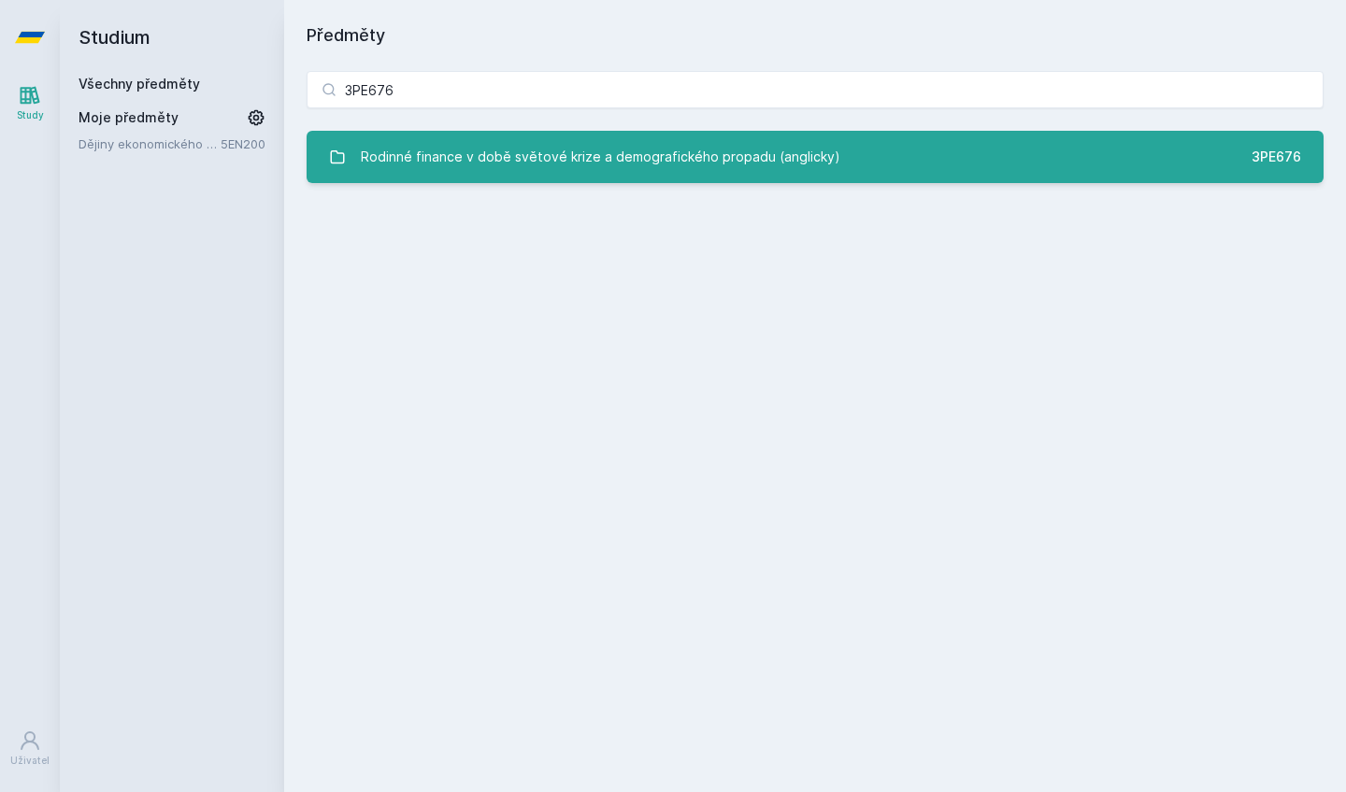
click at [606, 165] on div "Rodinné finance v době světové krize a demografického propadu (anglicky)" at bounding box center [600, 156] width 479 height 37
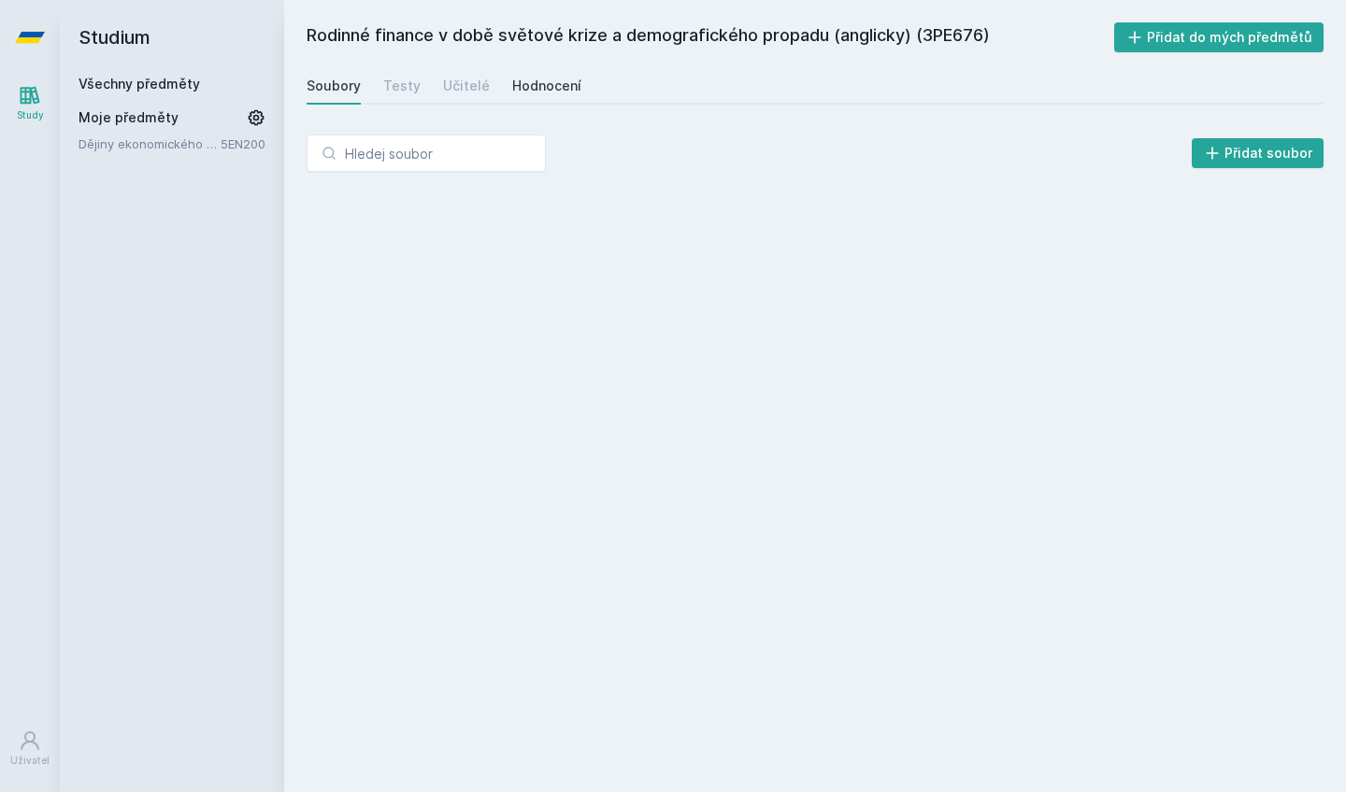
click at [554, 87] on div "Hodnocení" at bounding box center [546, 86] width 69 height 19
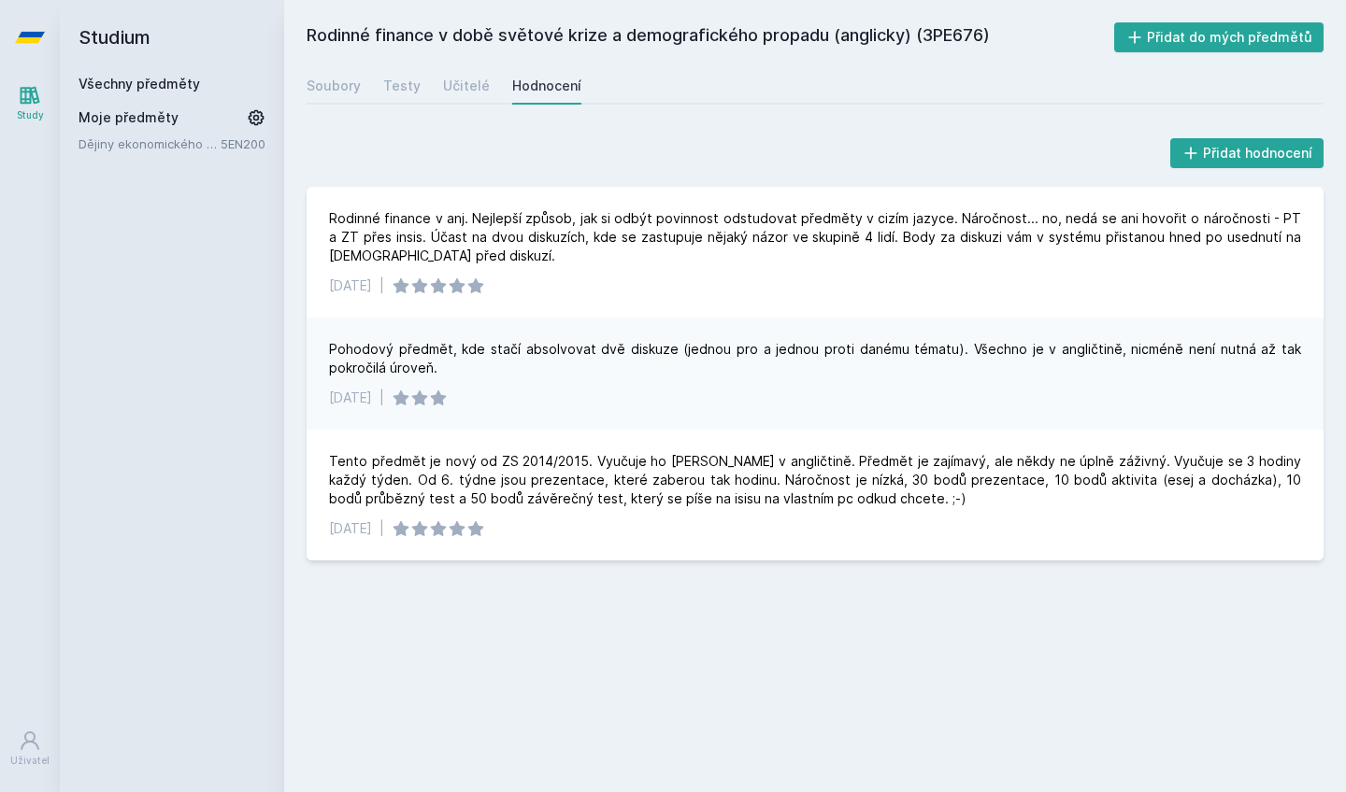
click at [34, 35] on icon at bounding box center [30, 37] width 30 height 11
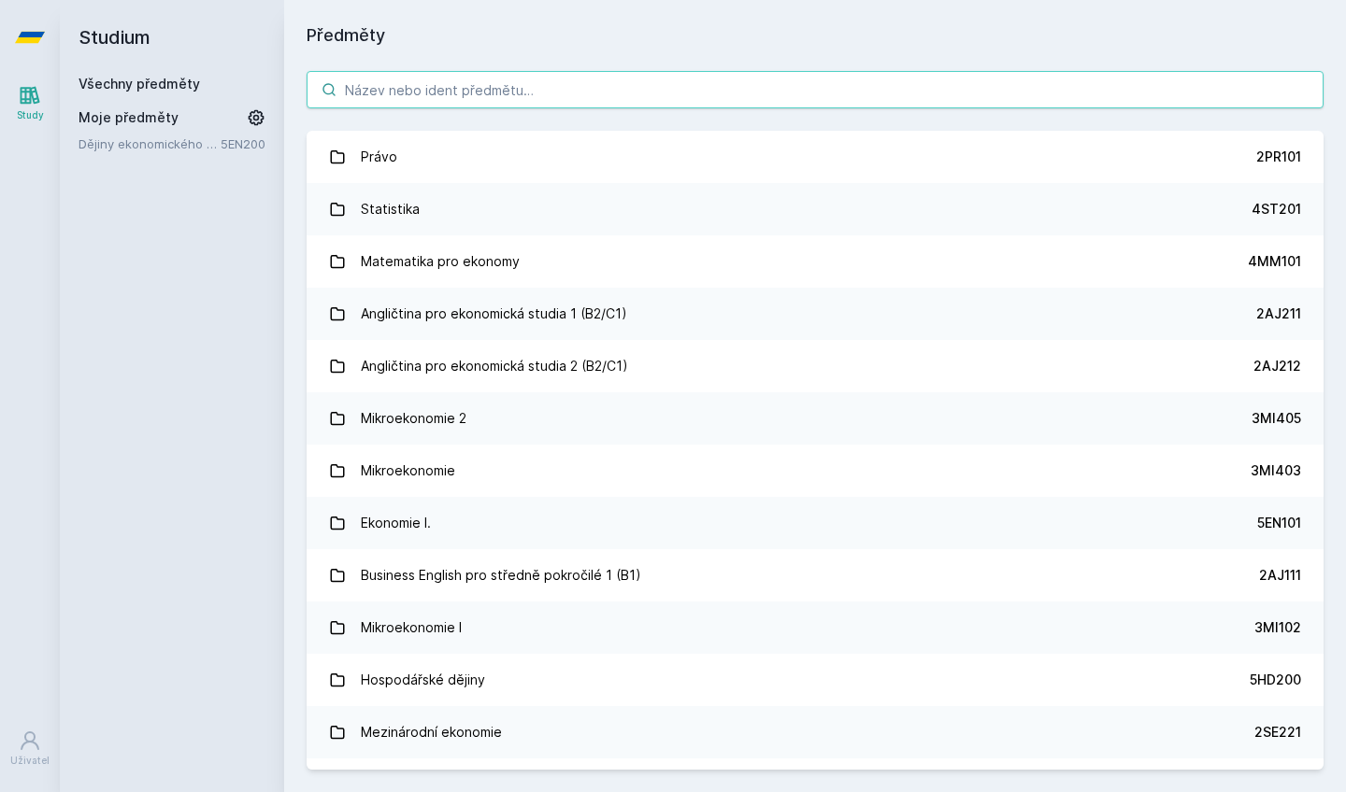
click at [473, 81] on input "search" at bounding box center [815, 89] width 1017 height 37
paste input "3PA545"
type input "3PA545"
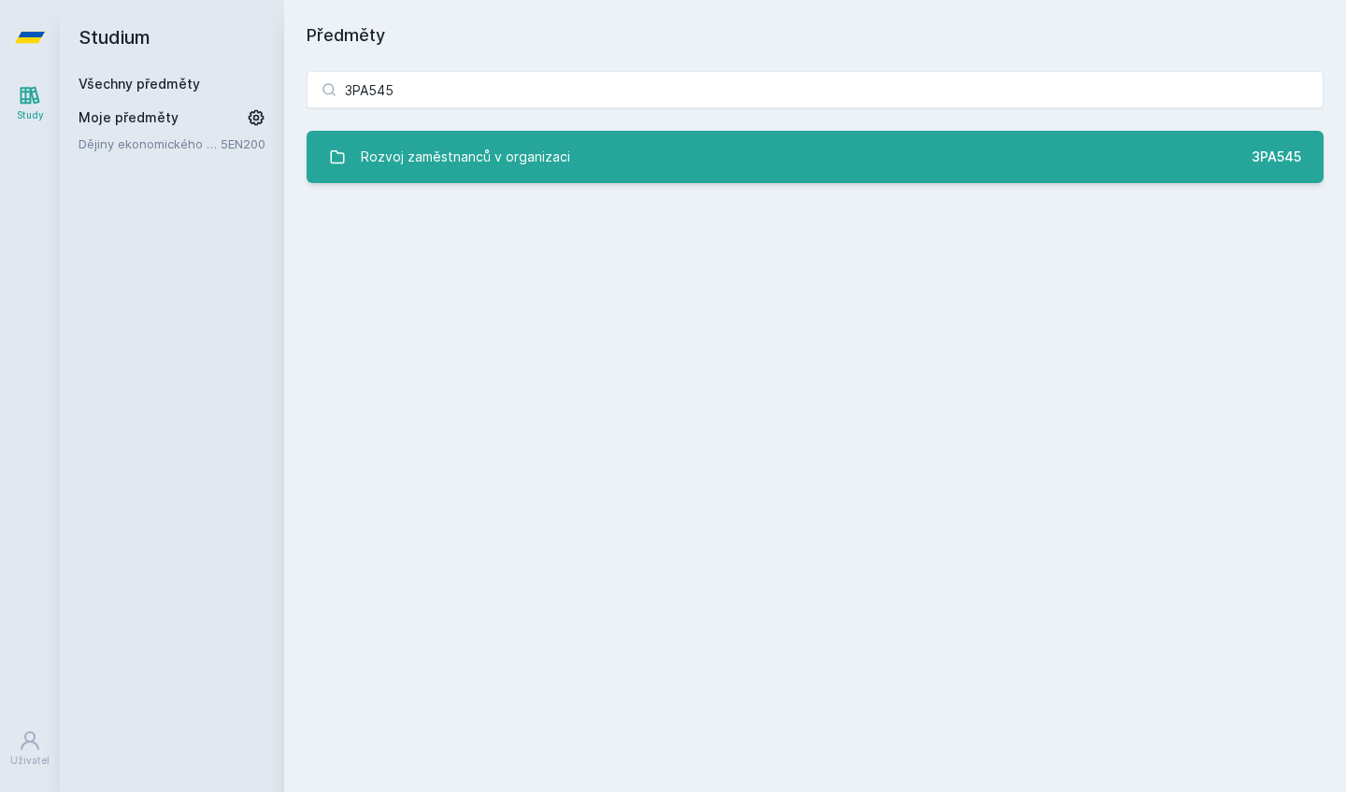
click at [525, 166] on div "Rozvoj zaměstnanců v organizaci" at bounding box center [465, 156] width 209 height 37
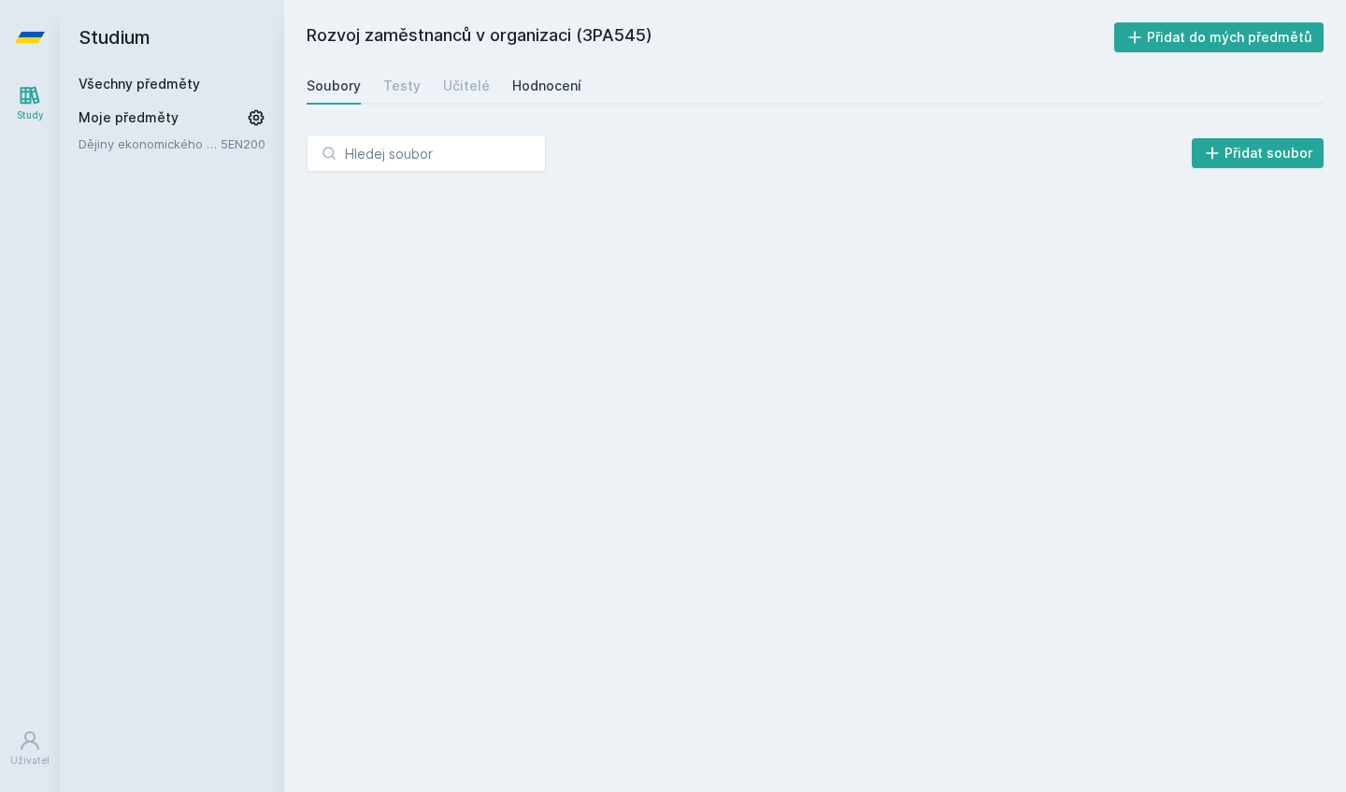
click at [571, 95] on link "Hodnocení" at bounding box center [546, 85] width 69 height 37
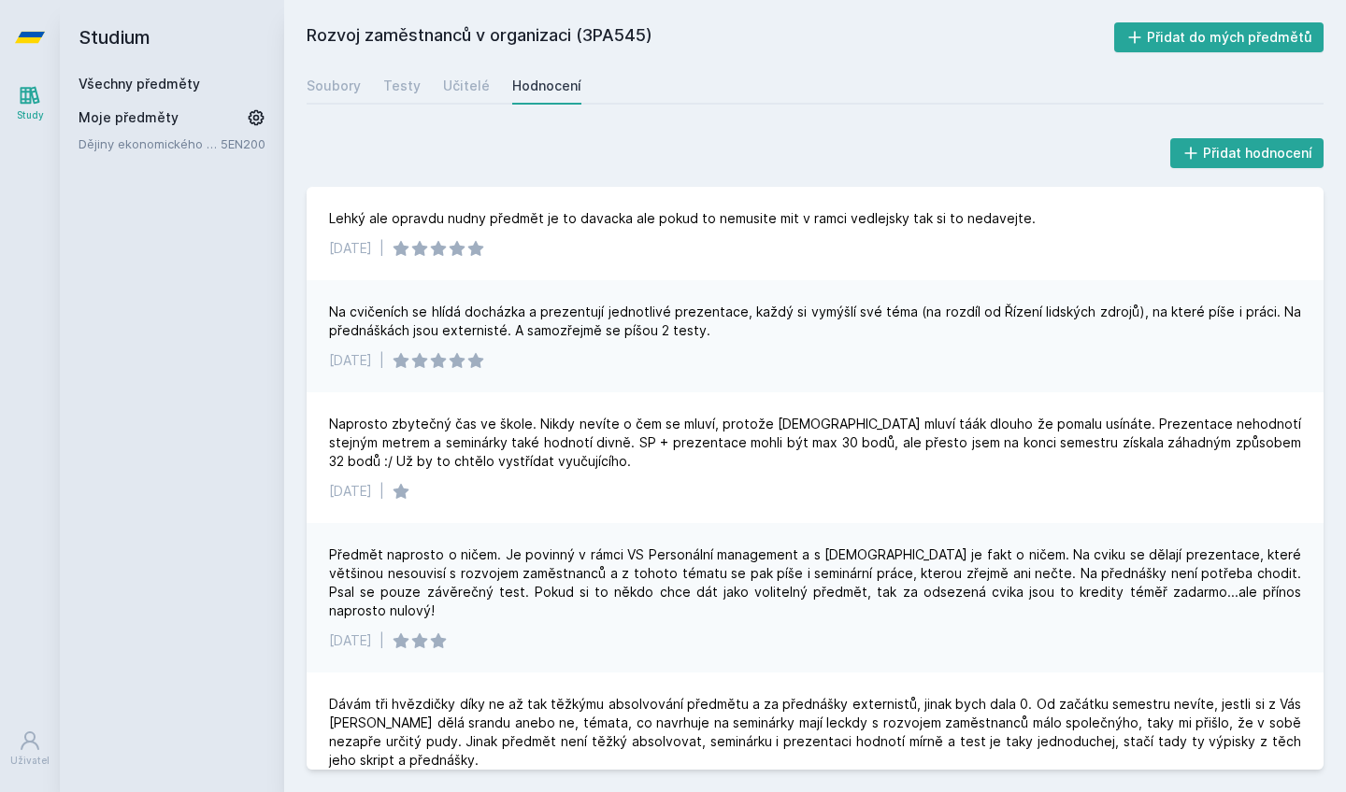
click at [24, 44] on icon at bounding box center [30, 37] width 30 height 75
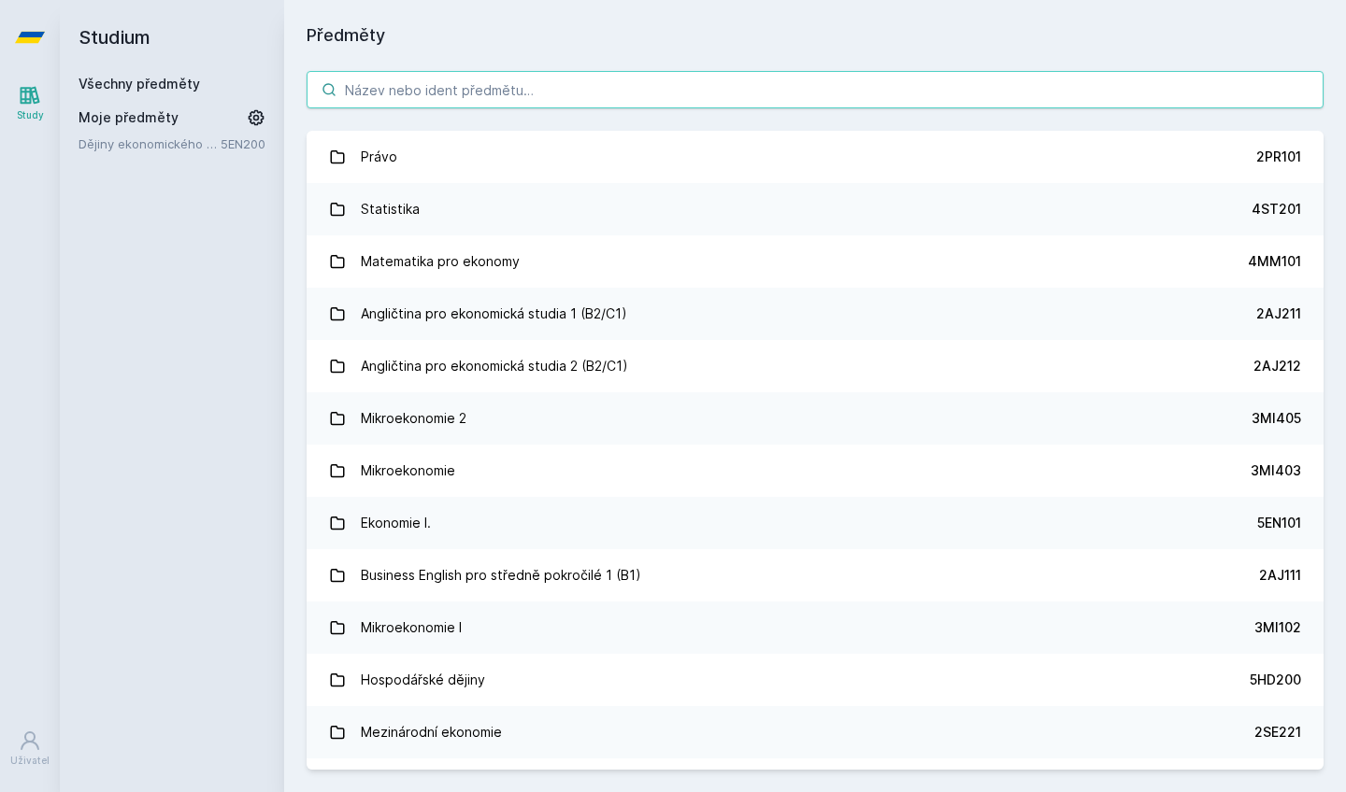
click at [444, 81] on input "search" at bounding box center [815, 89] width 1017 height 37
paste input "3LG631"
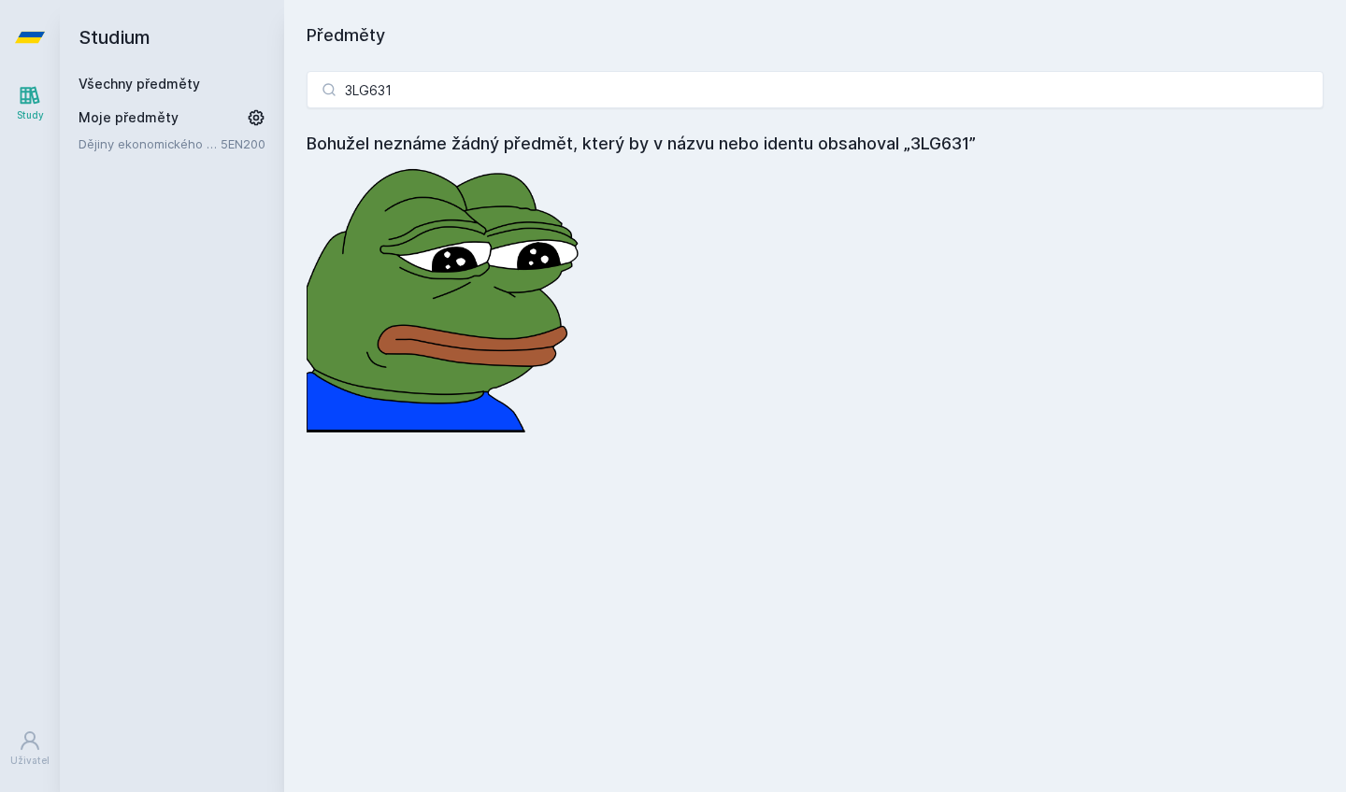
click at [39, 44] on icon at bounding box center [30, 37] width 30 height 75
click at [440, 93] on input "3LG631" at bounding box center [815, 89] width 1017 height 37
paste input "MI71"
paste input "SG55"
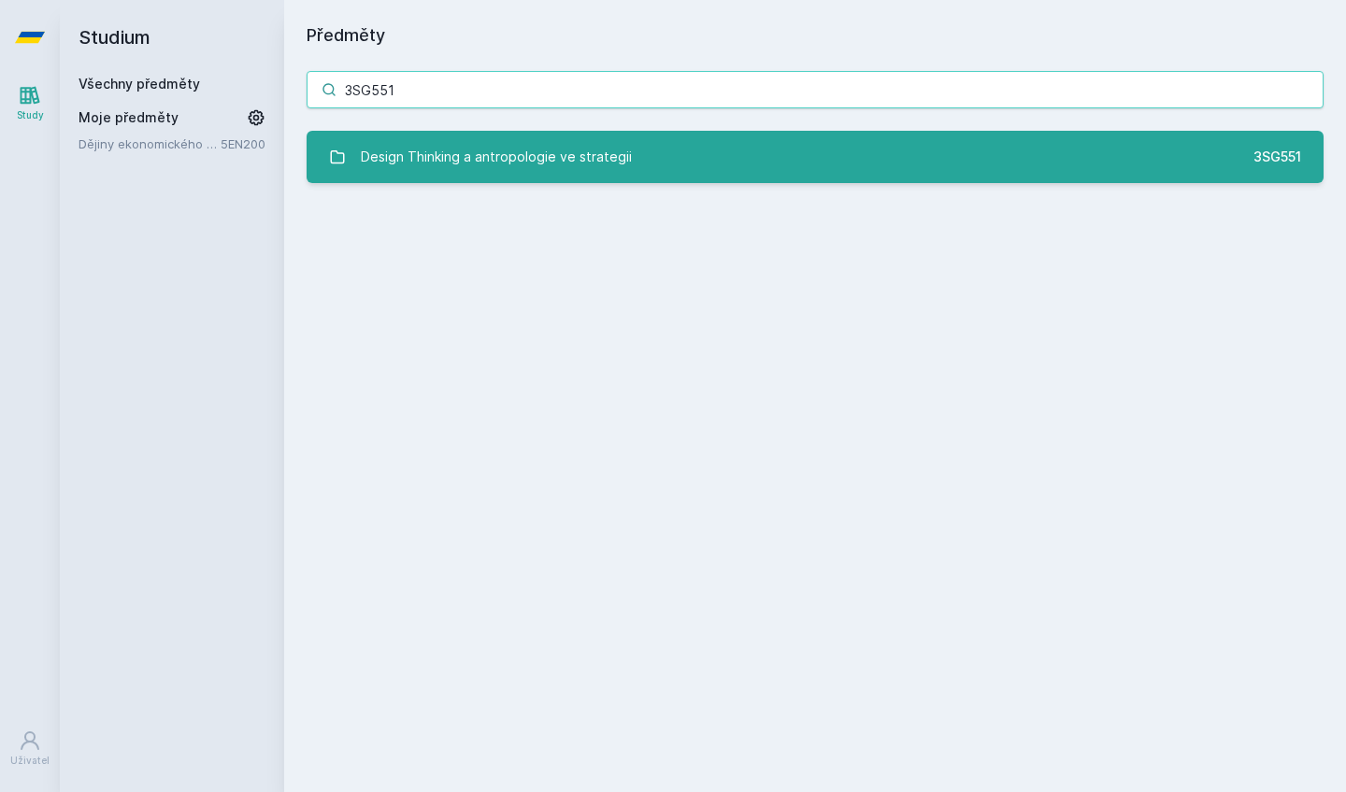
type input "3SG551"
click at [470, 155] on div "Design Thinking a antropologie ve strategii" at bounding box center [496, 156] width 271 height 37
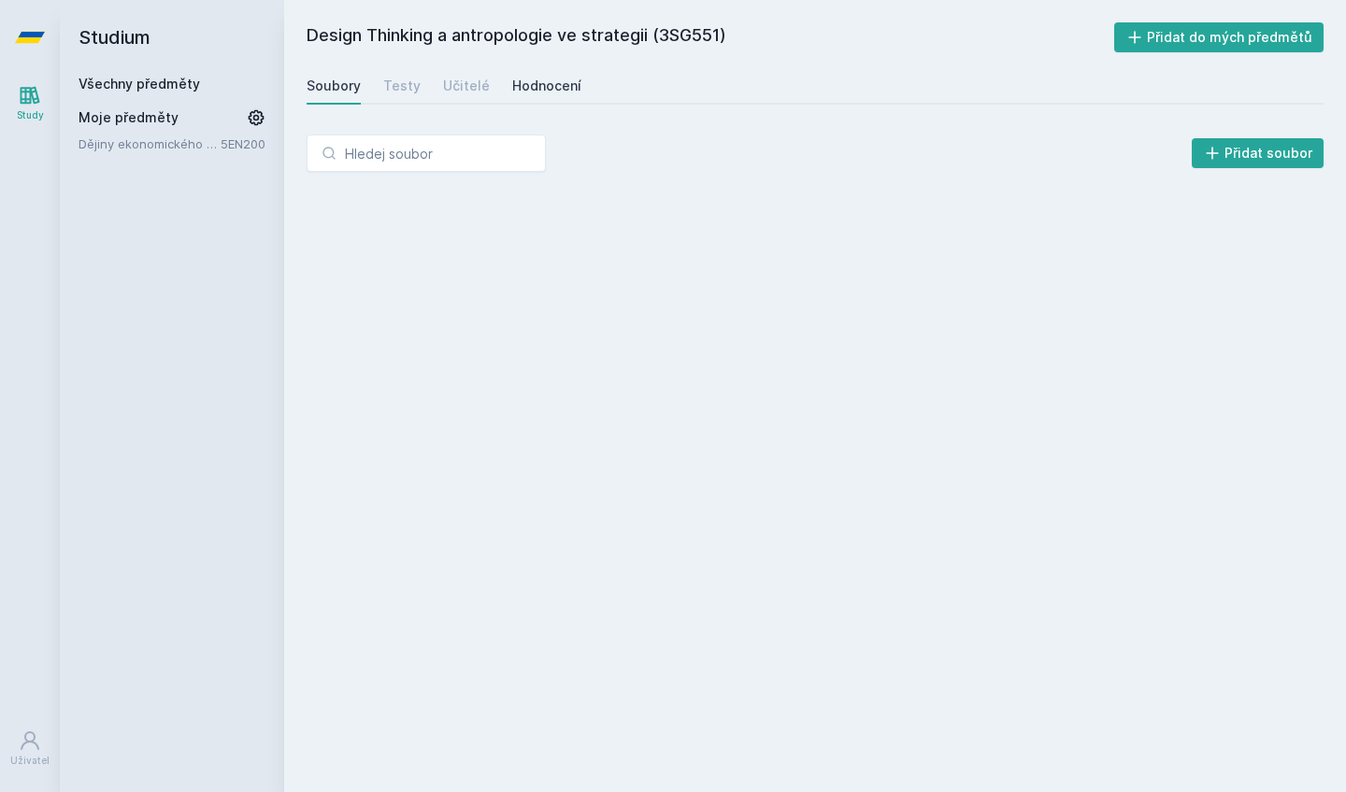
click at [539, 87] on div "Hodnocení" at bounding box center [546, 86] width 69 height 19
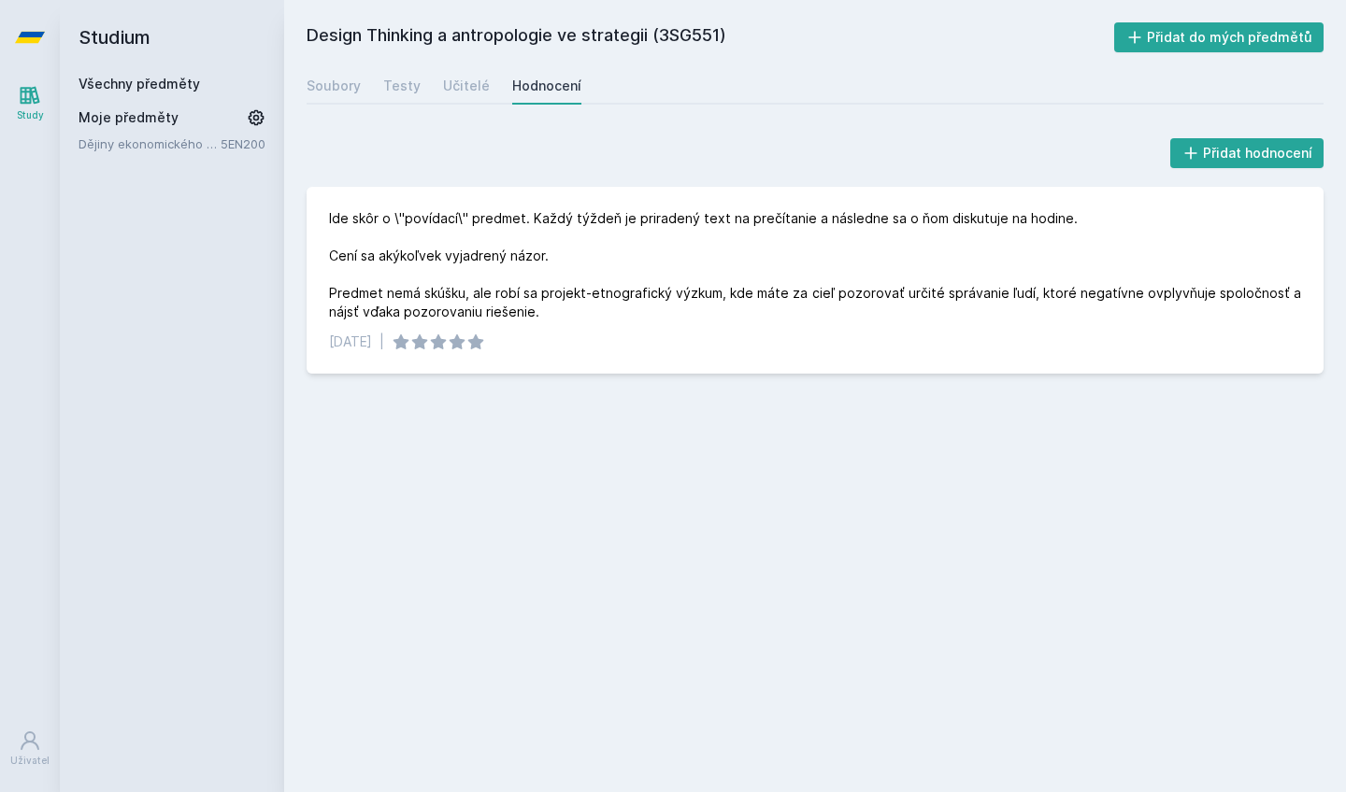
click at [31, 37] on icon at bounding box center [30, 37] width 30 height 11
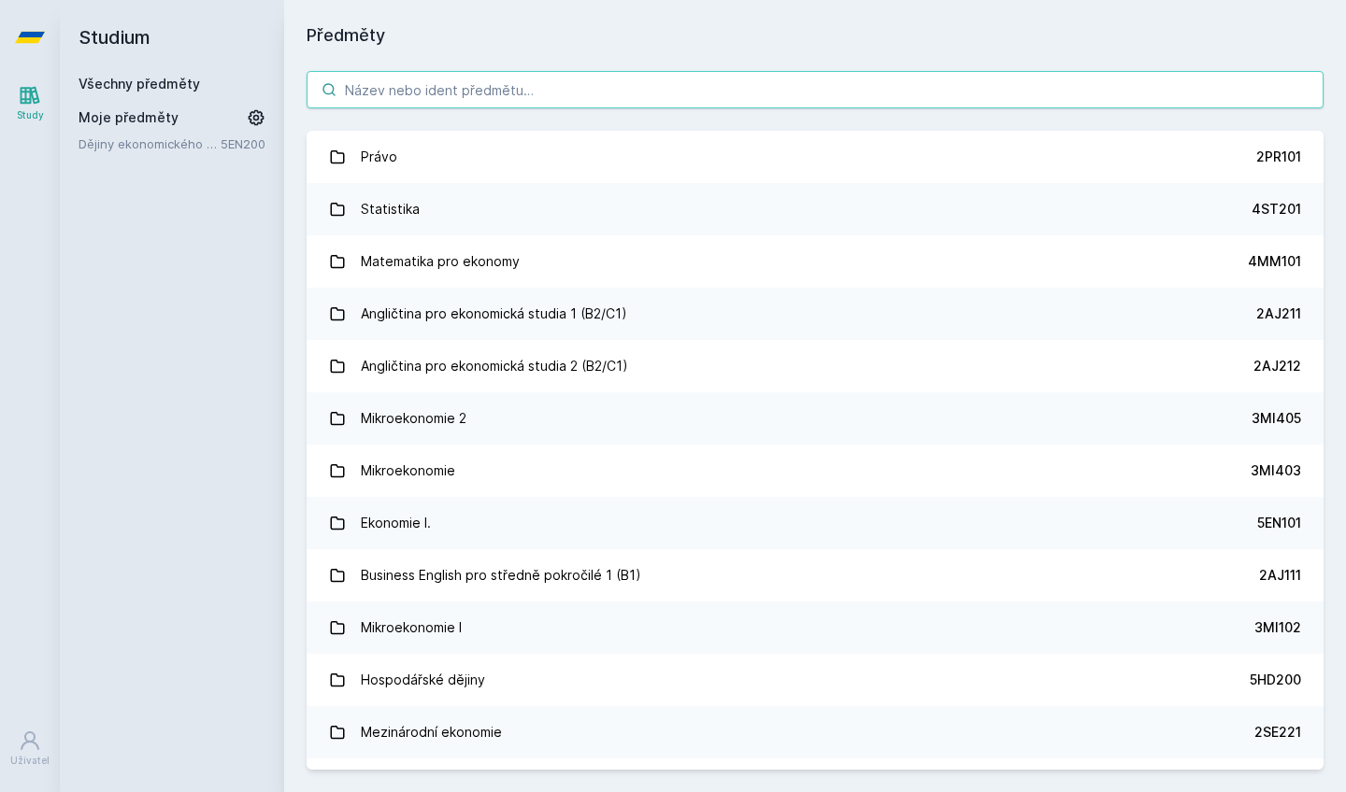
click at [491, 95] on input "search" at bounding box center [815, 89] width 1017 height 37
paste input "3MA412"
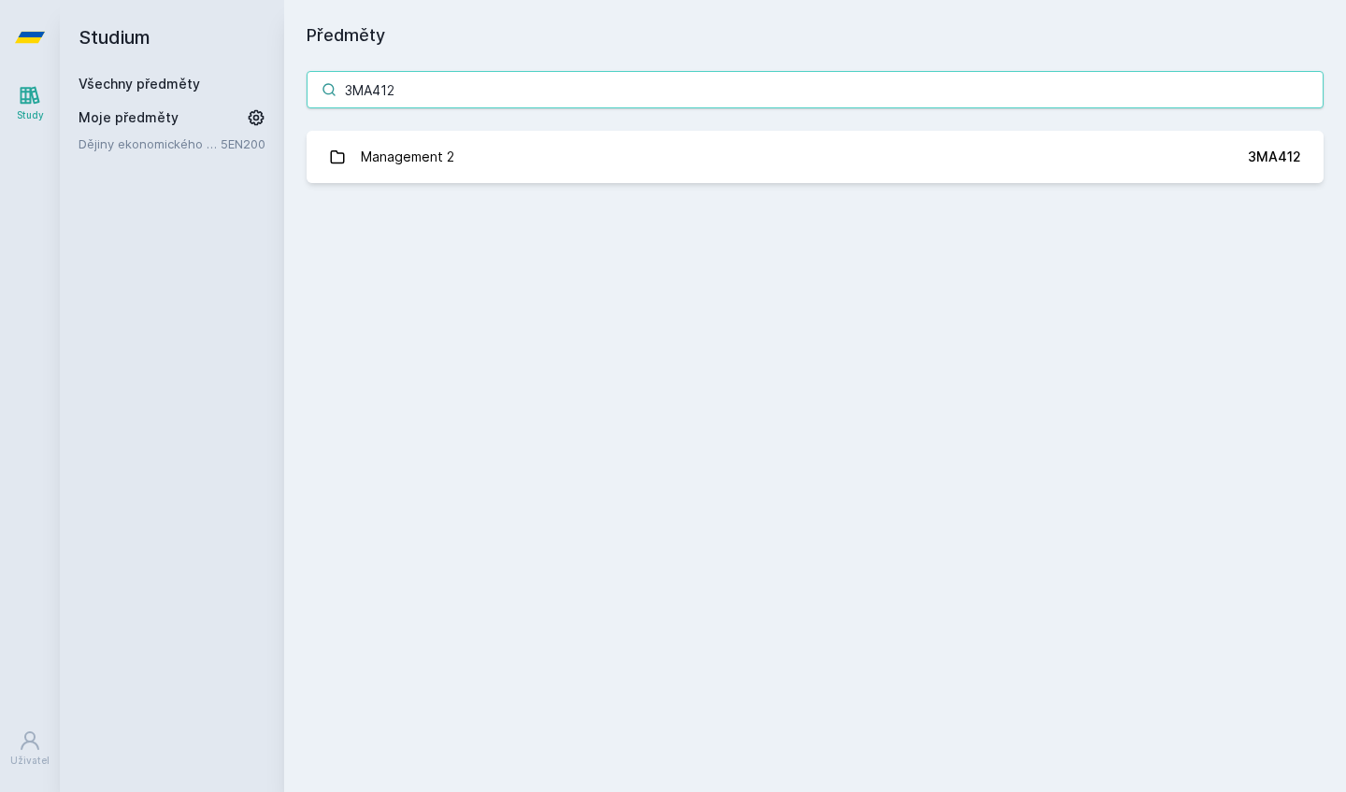
paste input "LG528"
type input "3LG528"
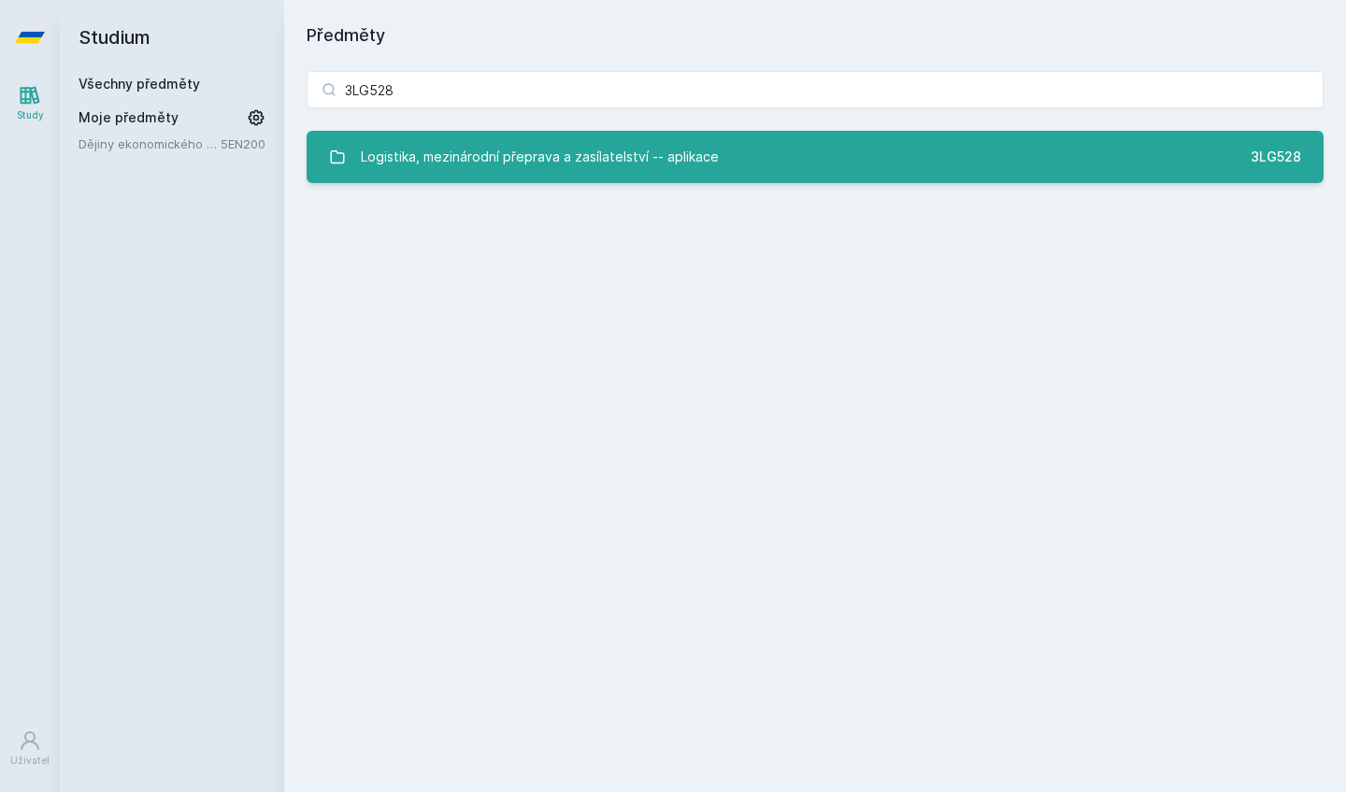
click at [681, 148] on div "Logistika, mezinárodní přeprava a zasílatelství -- aplikace" at bounding box center [540, 156] width 358 height 37
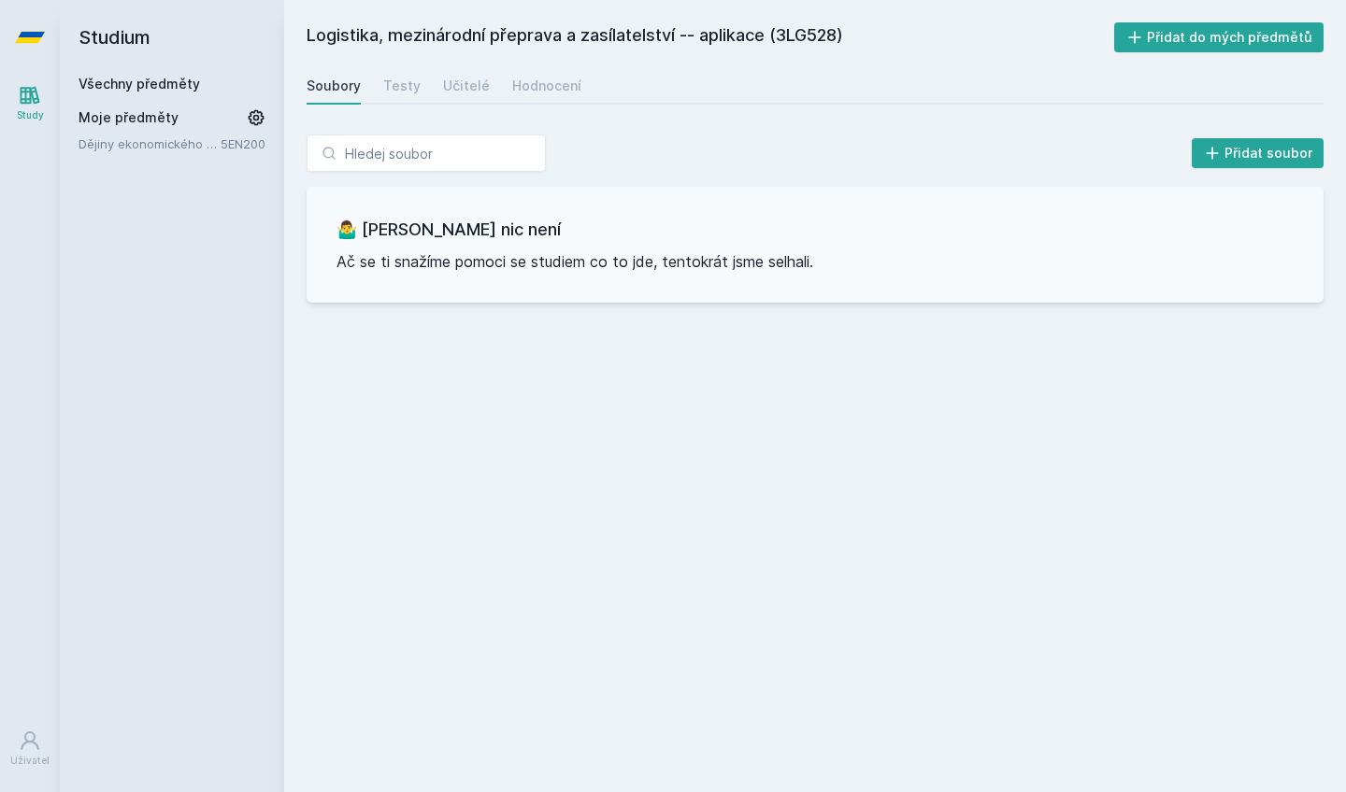
click at [580, 84] on div "Soubory Testy Učitelé Hodnocení" at bounding box center [815, 85] width 1017 height 37
click at [573, 84] on div "Soubory Testy Učitelé Hodnocení" at bounding box center [815, 85] width 1017 height 37
click at [547, 84] on div "Hodnocení" at bounding box center [546, 86] width 69 height 19
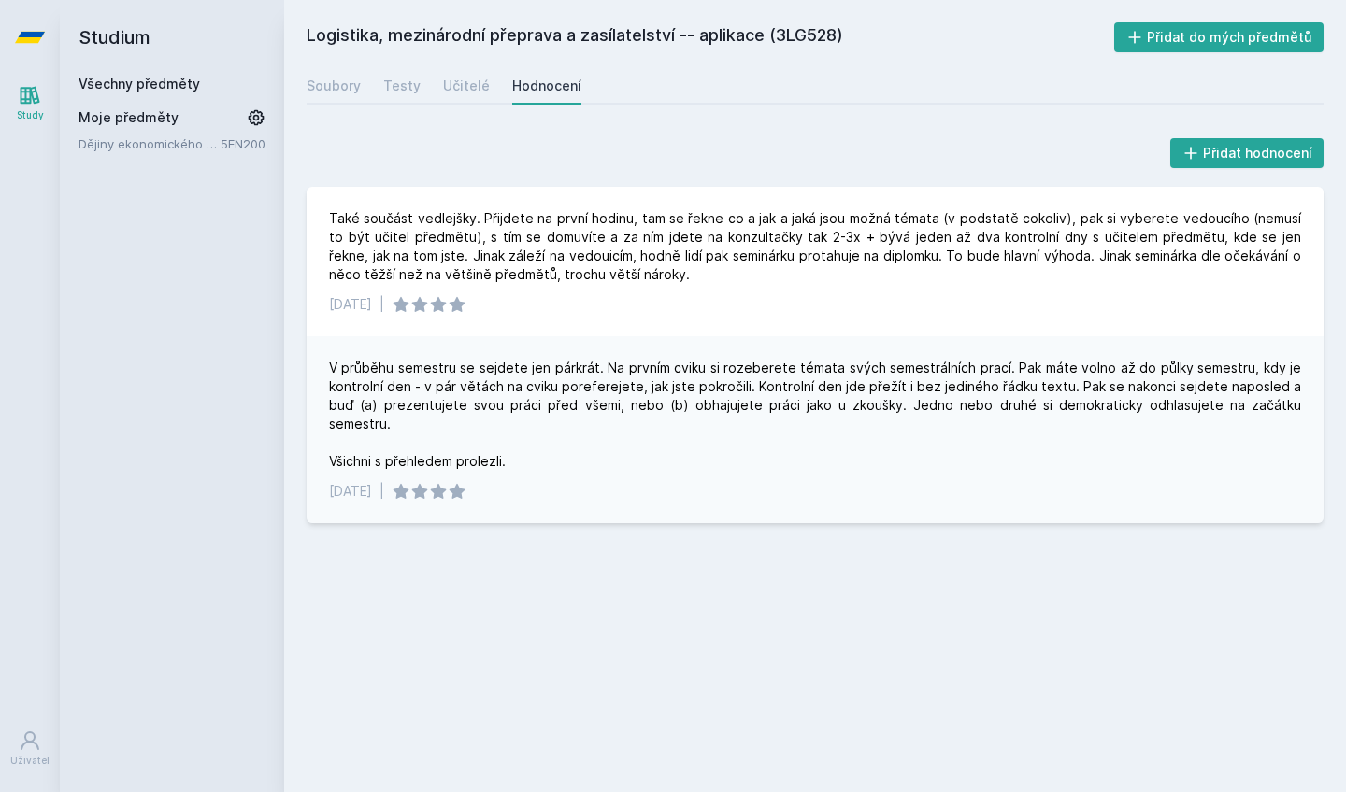
click at [21, 46] on icon at bounding box center [30, 37] width 30 height 75
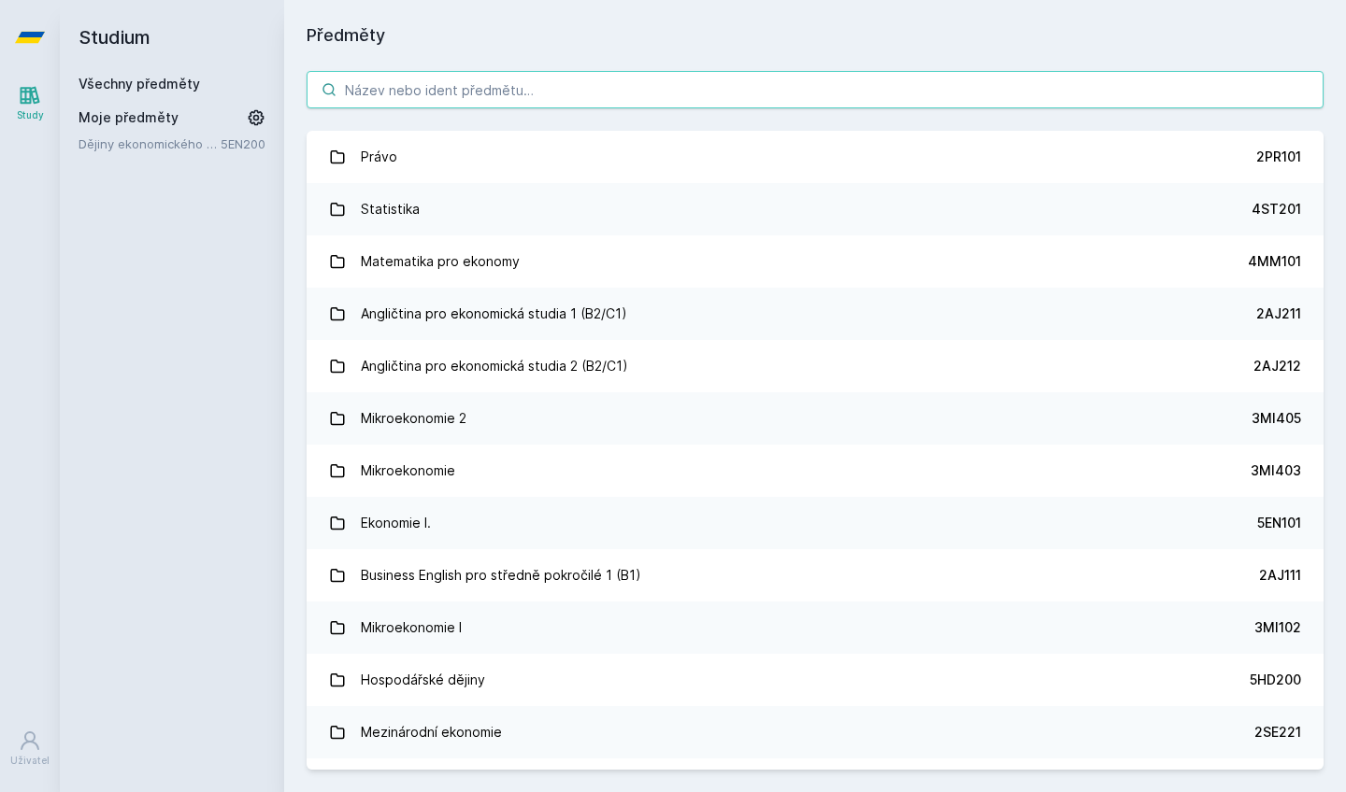
click at [412, 89] on input "search" at bounding box center [815, 89] width 1017 height 37
paste input "3LG630"
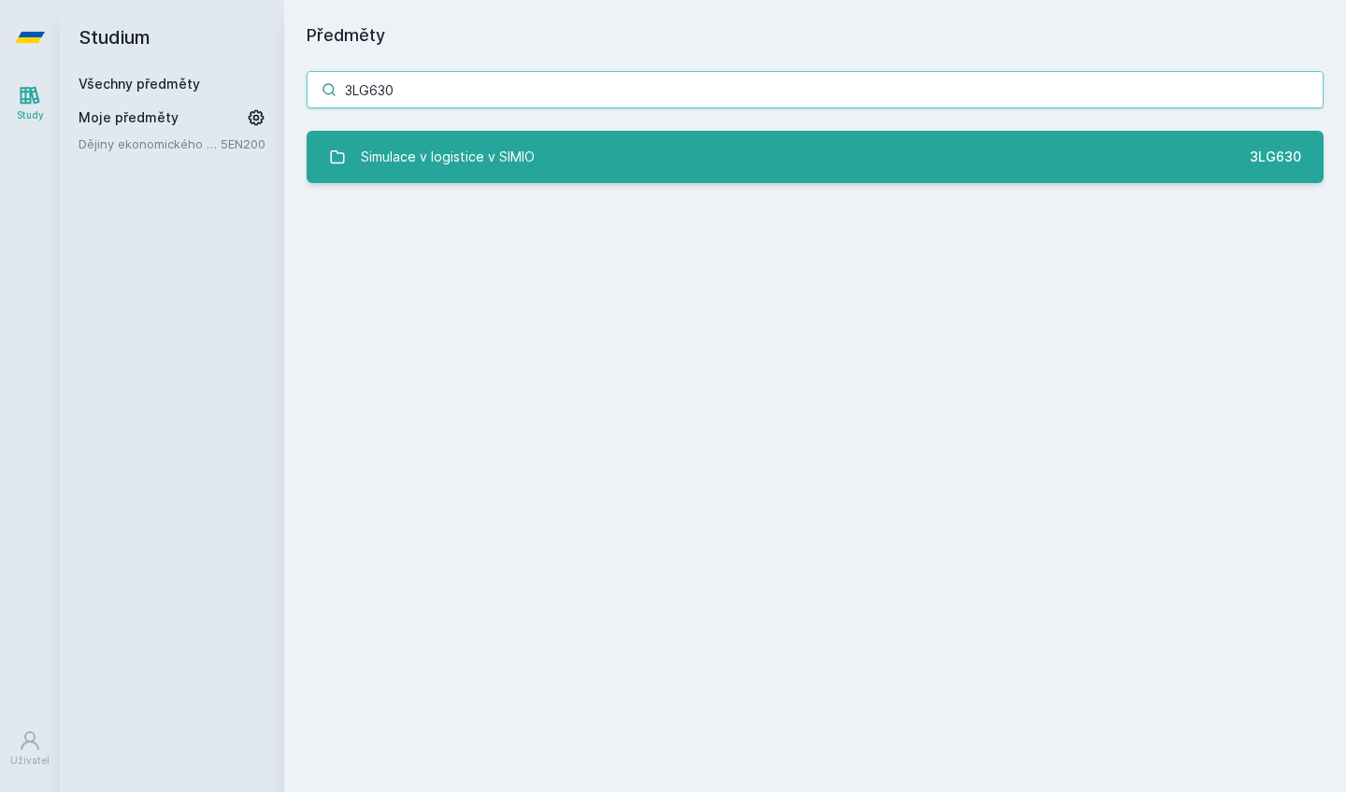
type input "3LG630"
click at [476, 154] on div "Simulace v logistice v SIMIO" at bounding box center [448, 156] width 174 height 37
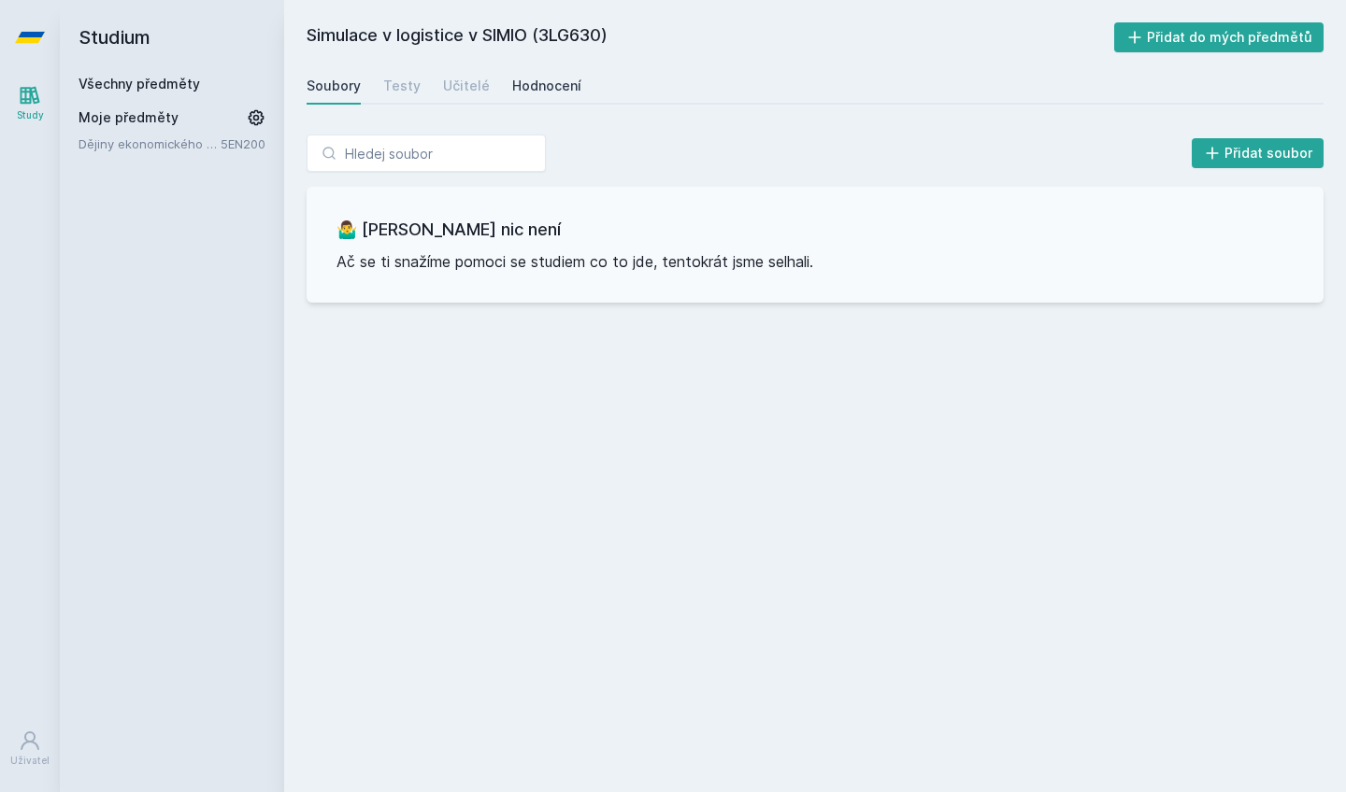
click at [535, 90] on div "Hodnocení" at bounding box center [546, 86] width 69 height 19
click at [456, 101] on link "Učitelé" at bounding box center [466, 85] width 47 height 37
click at [20, 51] on icon at bounding box center [30, 37] width 30 height 75
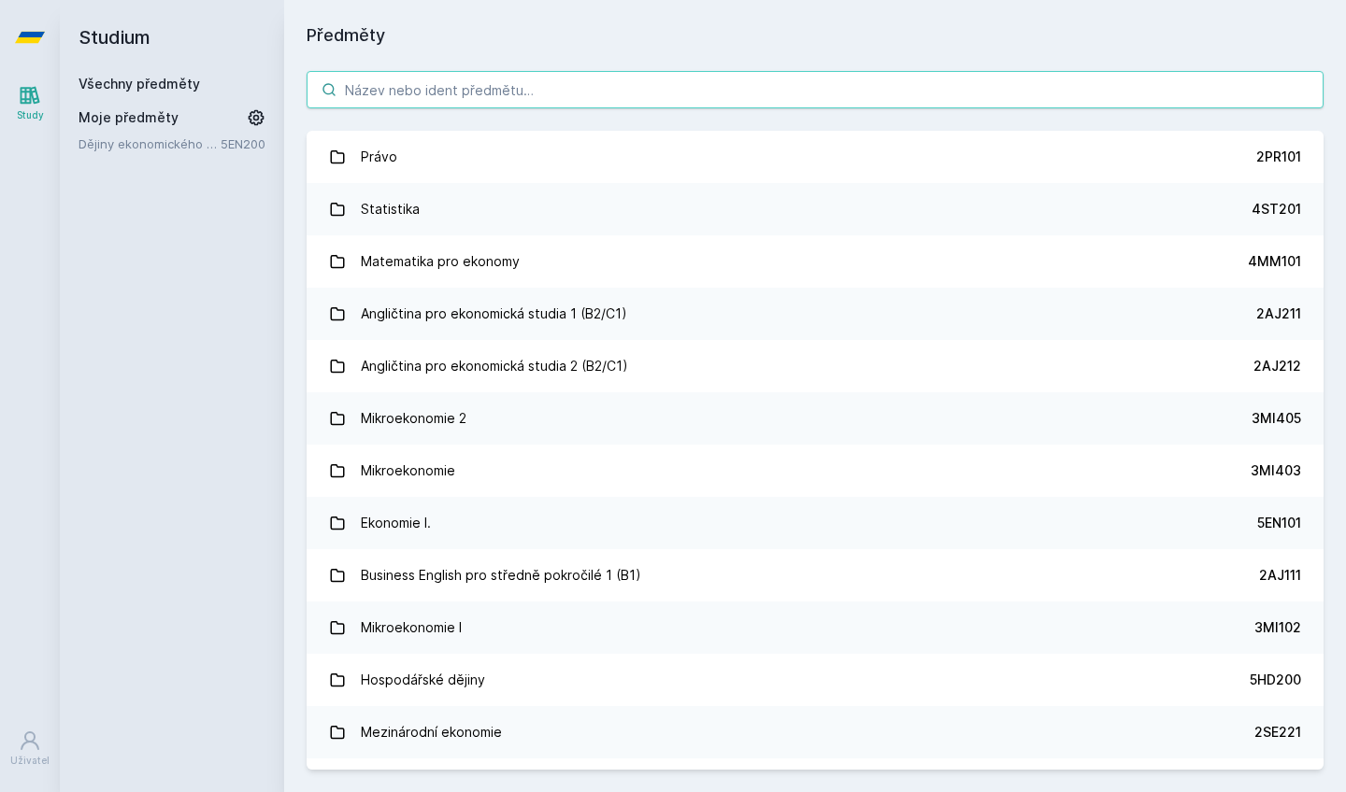
click at [478, 88] on input "search" at bounding box center [815, 89] width 1017 height 37
paste input "3PO643"
type input "3PO643"
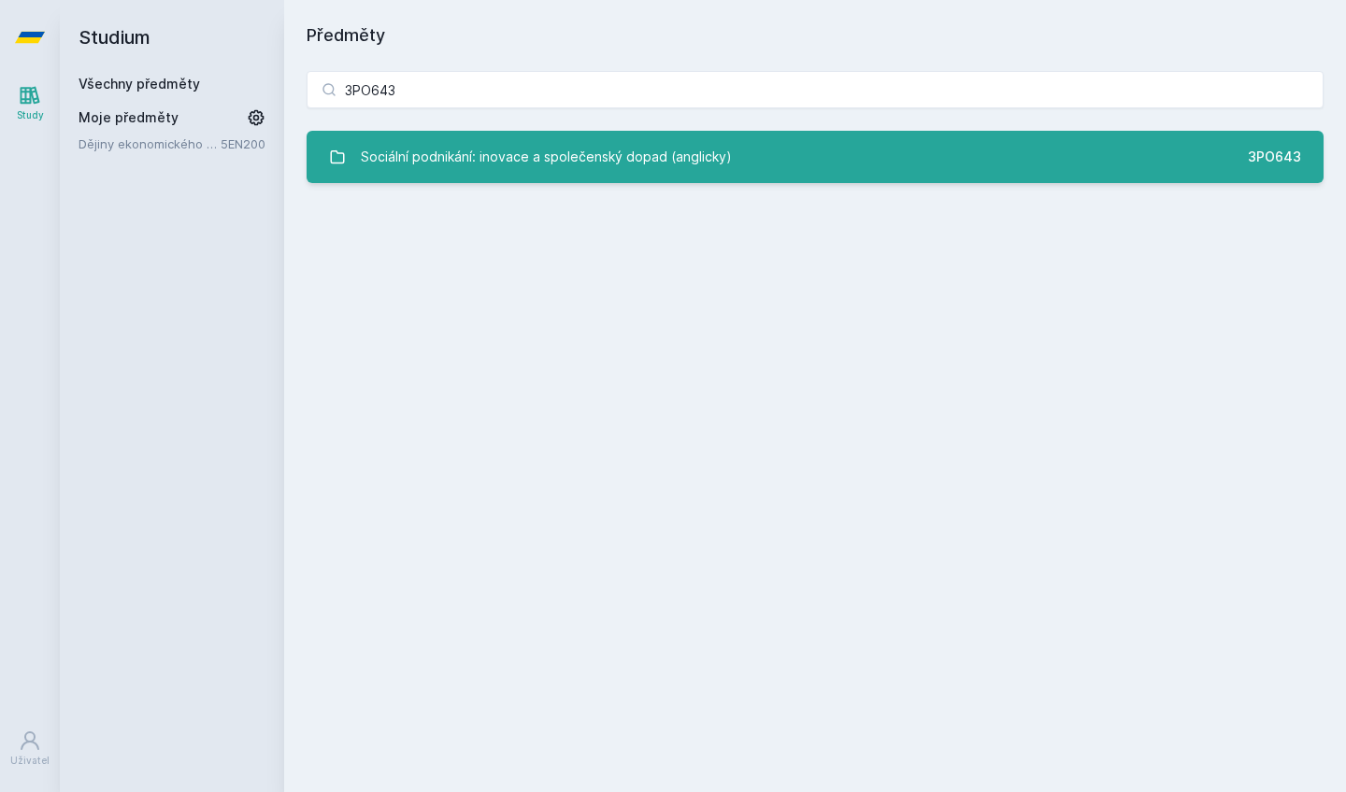
click at [593, 166] on div "Sociální podnikání: inovace a společenský dopad (anglicky)" at bounding box center [546, 156] width 371 height 37
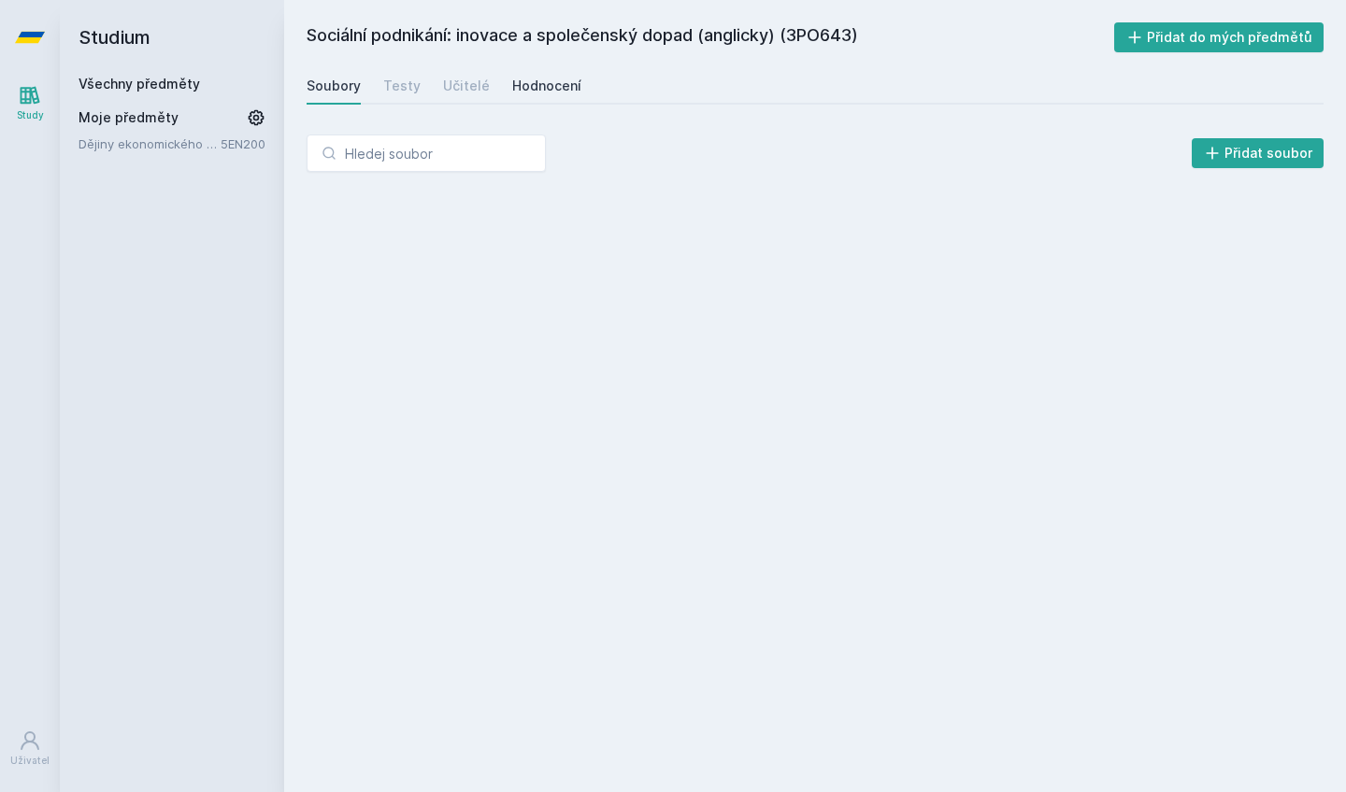
click at [535, 93] on div "Hodnocení" at bounding box center [546, 86] width 69 height 19
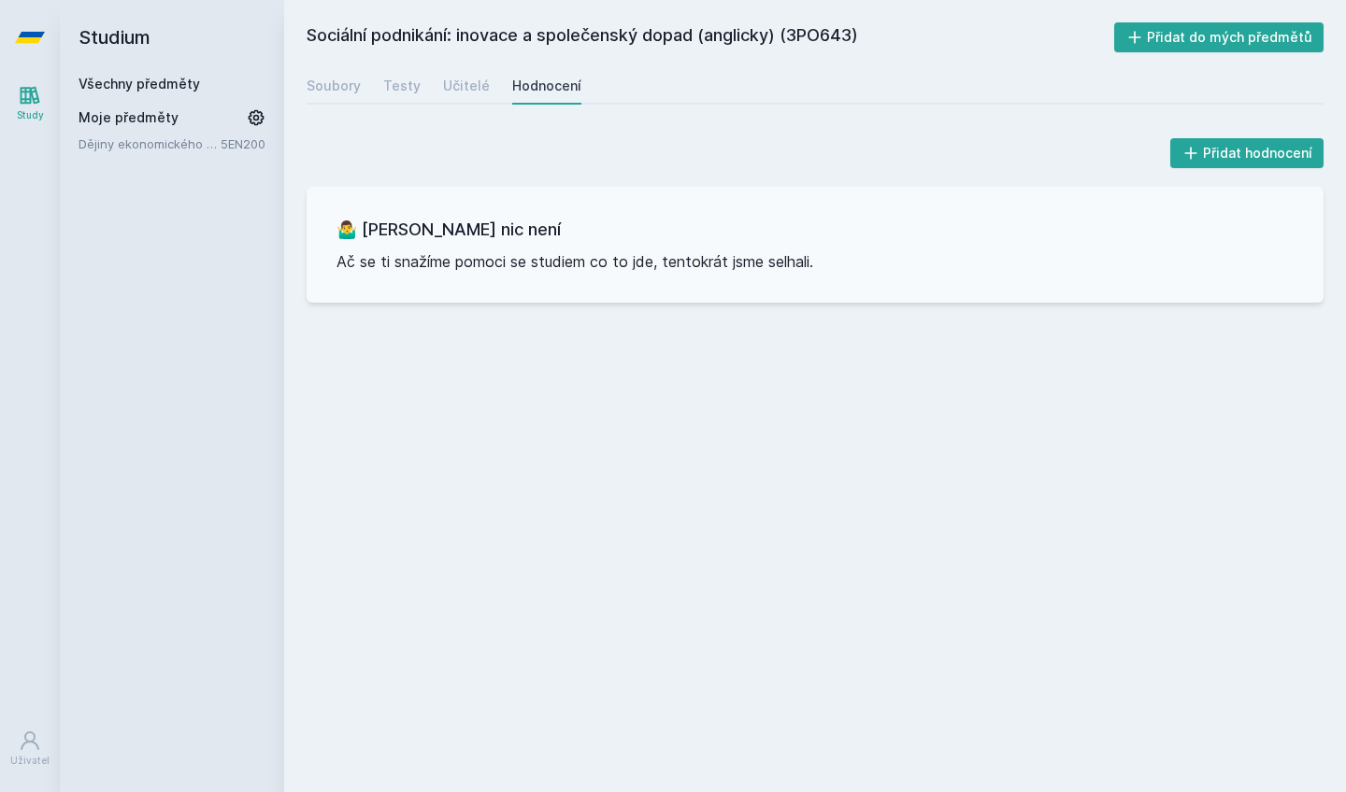
click at [488, 90] on div "Soubory Testy Učitelé Hodnocení" at bounding box center [815, 85] width 1017 height 37
click at [470, 90] on div "Učitelé" at bounding box center [466, 86] width 47 height 19
click at [55, 35] on link at bounding box center [30, 37] width 60 height 75
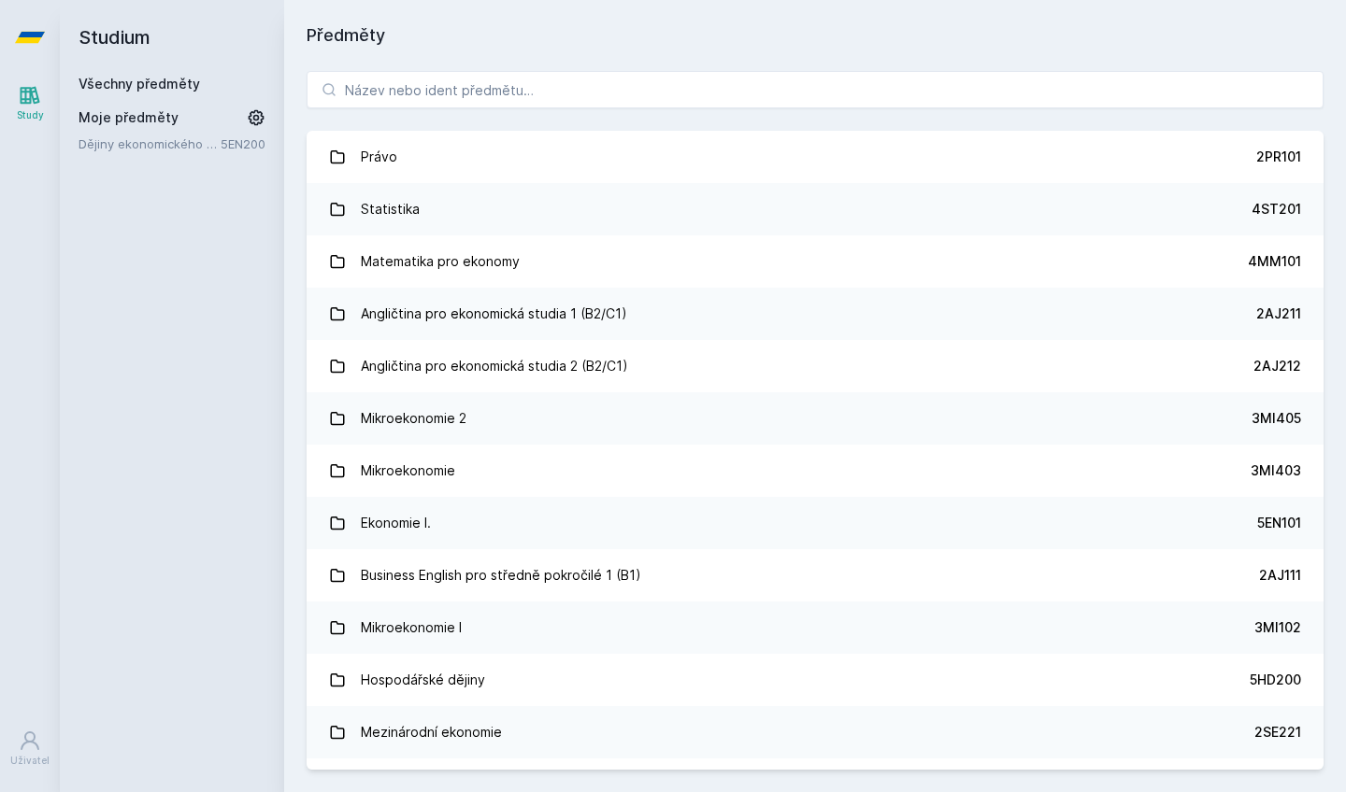
click at [39, 35] on icon at bounding box center [30, 37] width 30 height 11
click at [439, 86] on input "search" at bounding box center [815, 89] width 1017 height 37
paste input "3MI711"
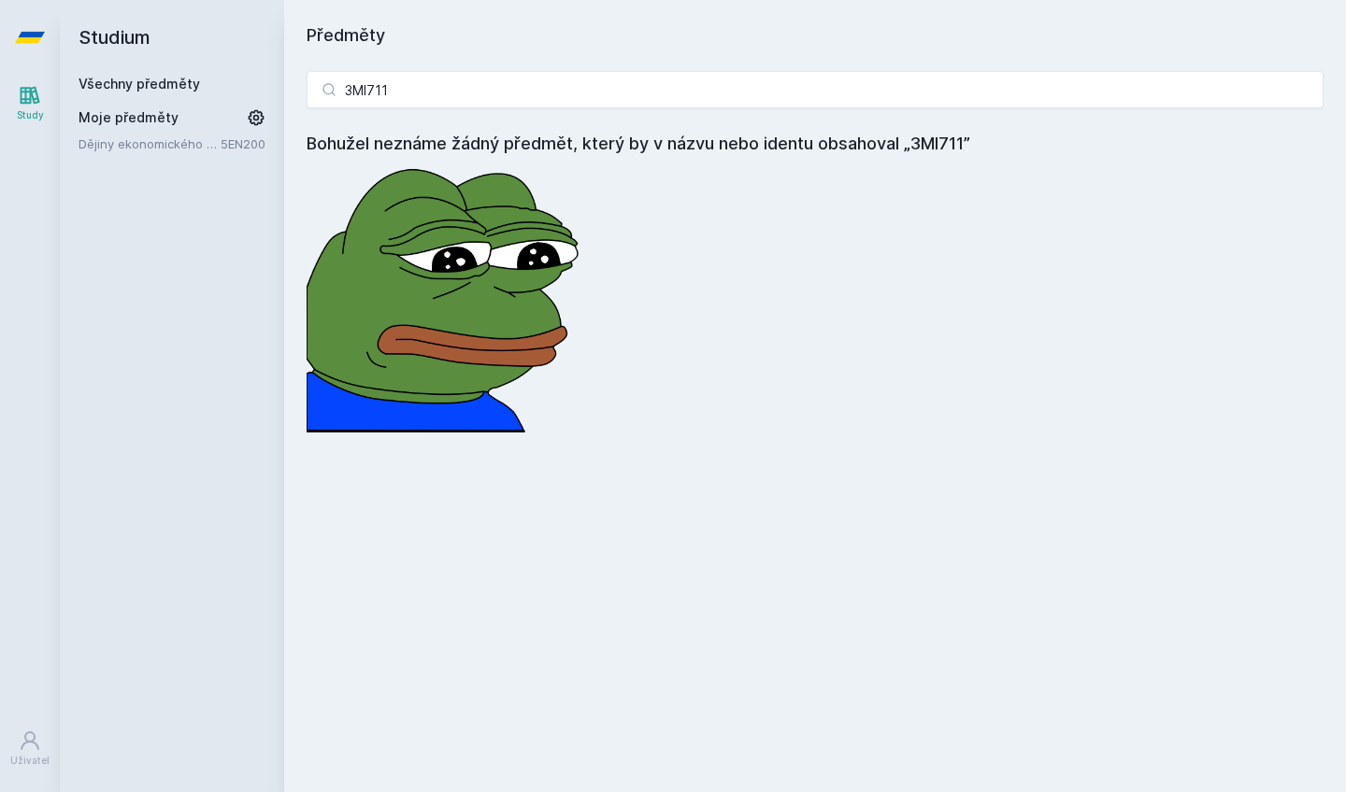
click at [30, 44] on icon at bounding box center [30, 37] width 30 height 75
click at [449, 85] on input "3MI711" at bounding box center [815, 89] width 1017 height 37
paste input "SG827"
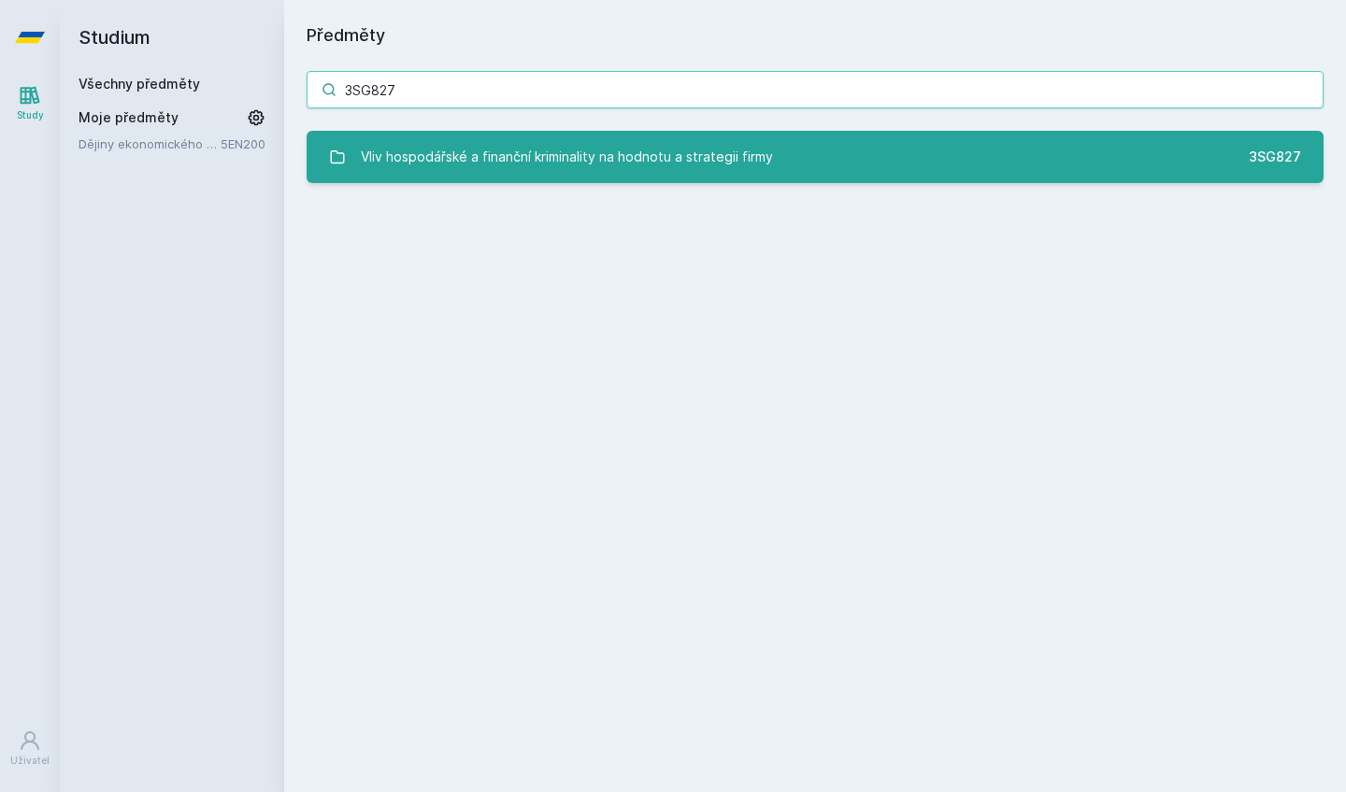
type input "3SG827"
click at [622, 145] on div "Vliv hospodářské a finanční kriminality na hodnotu a strategii firmy" at bounding box center [567, 156] width 412 height 37
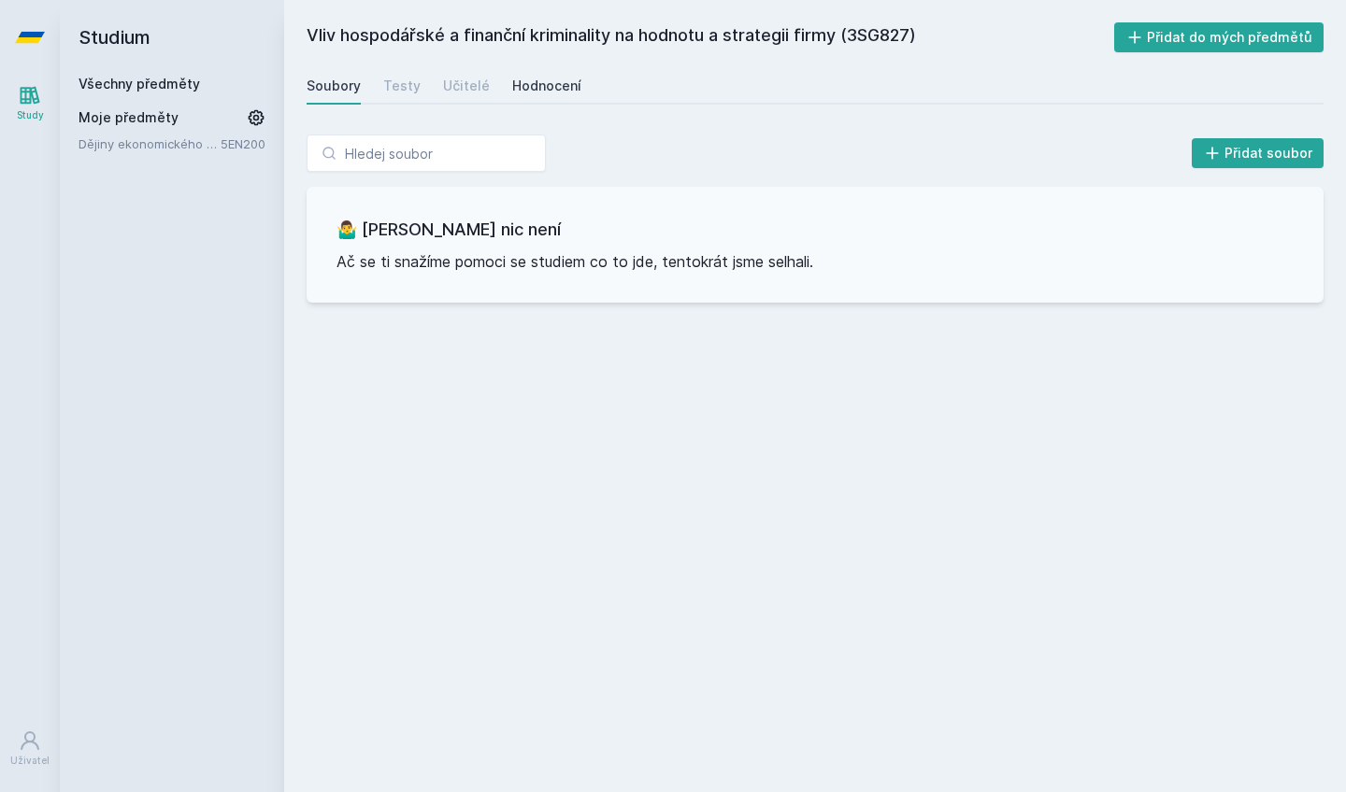
click at [538, 84] on div "Hodnocení" at bounding box center [546, 86] width 69 height 19
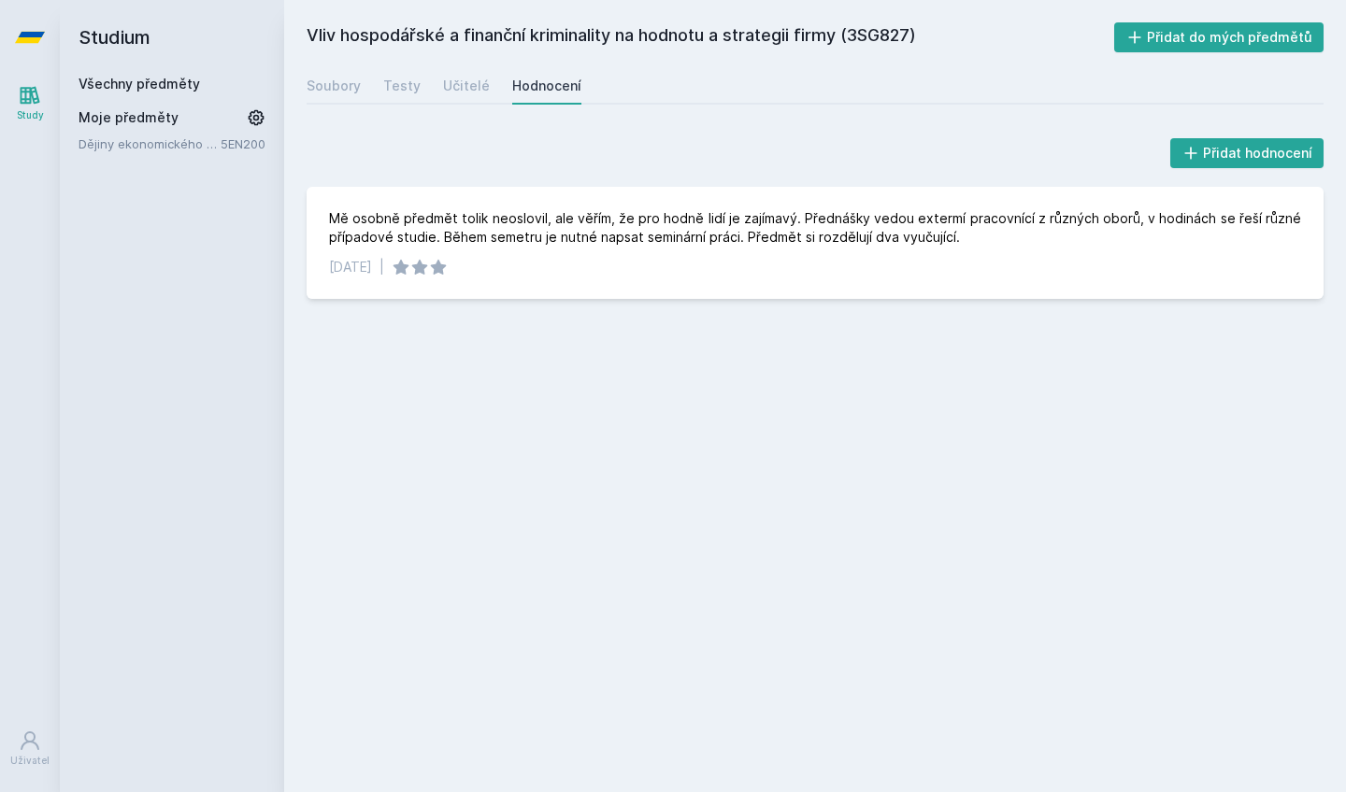
click at [38, 51] on icon at bounding box center [30, 37] width 30 height 75
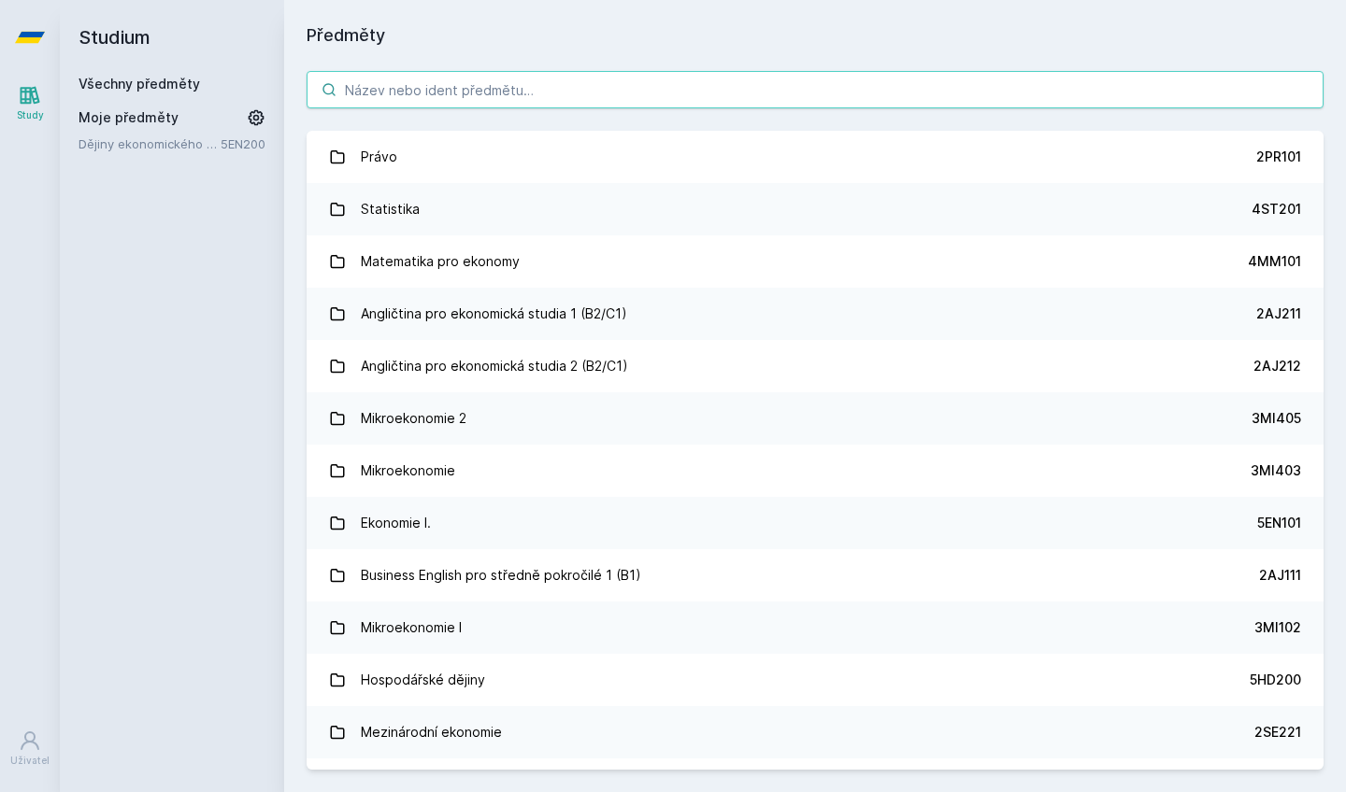
click at [489, 89] on input "search" at bounding box center [815, 89] width 1017 height 37
paste input "3LG631"
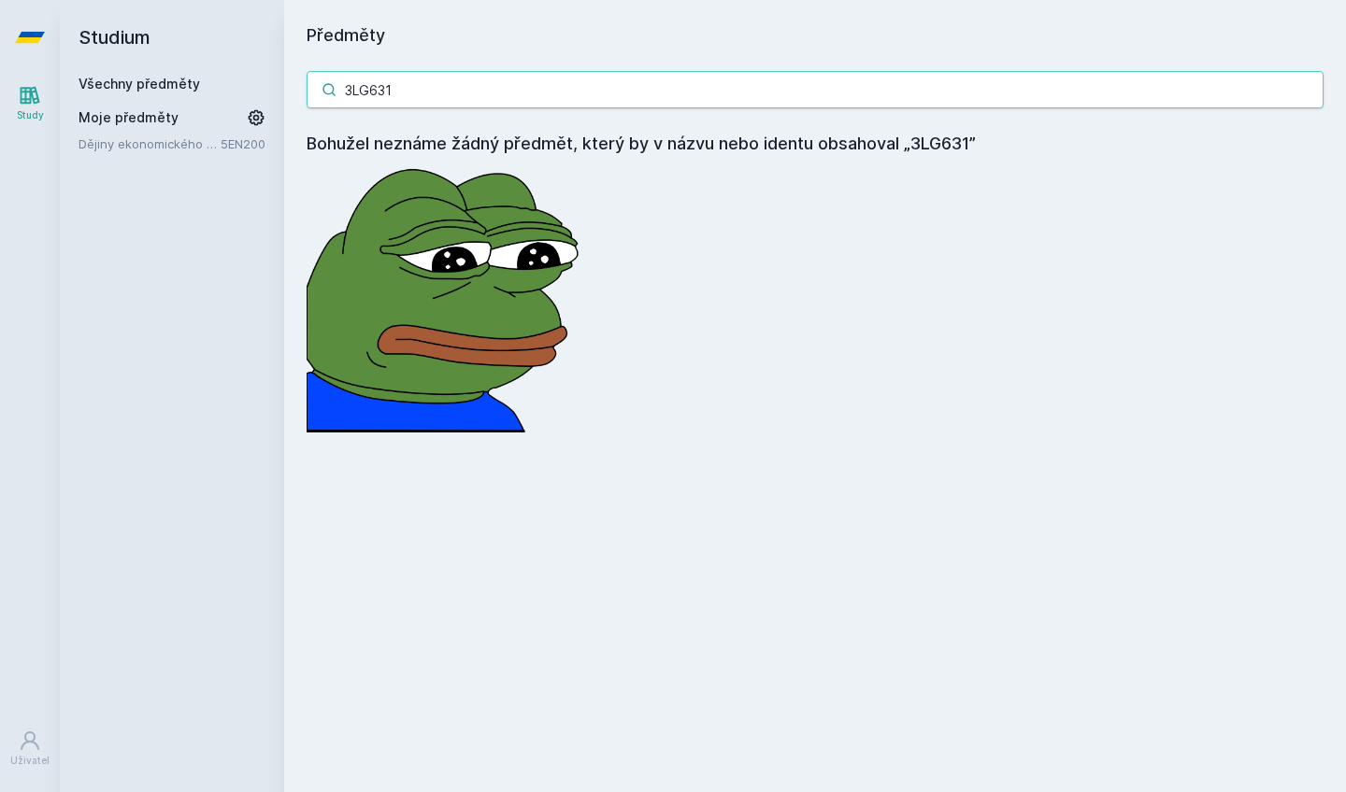
type input "3LG631"
